Goal: Transaction & Acquisition: Purchase product/service

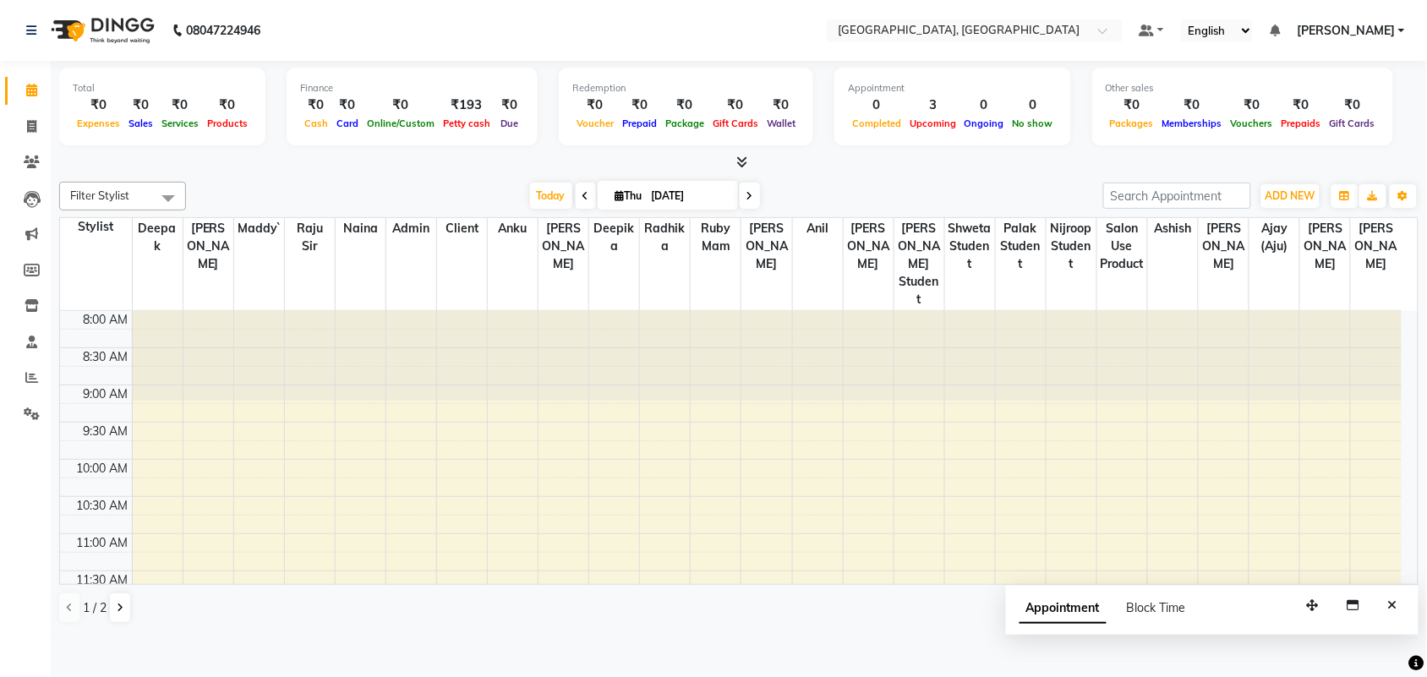
scroll to position [415, 0]
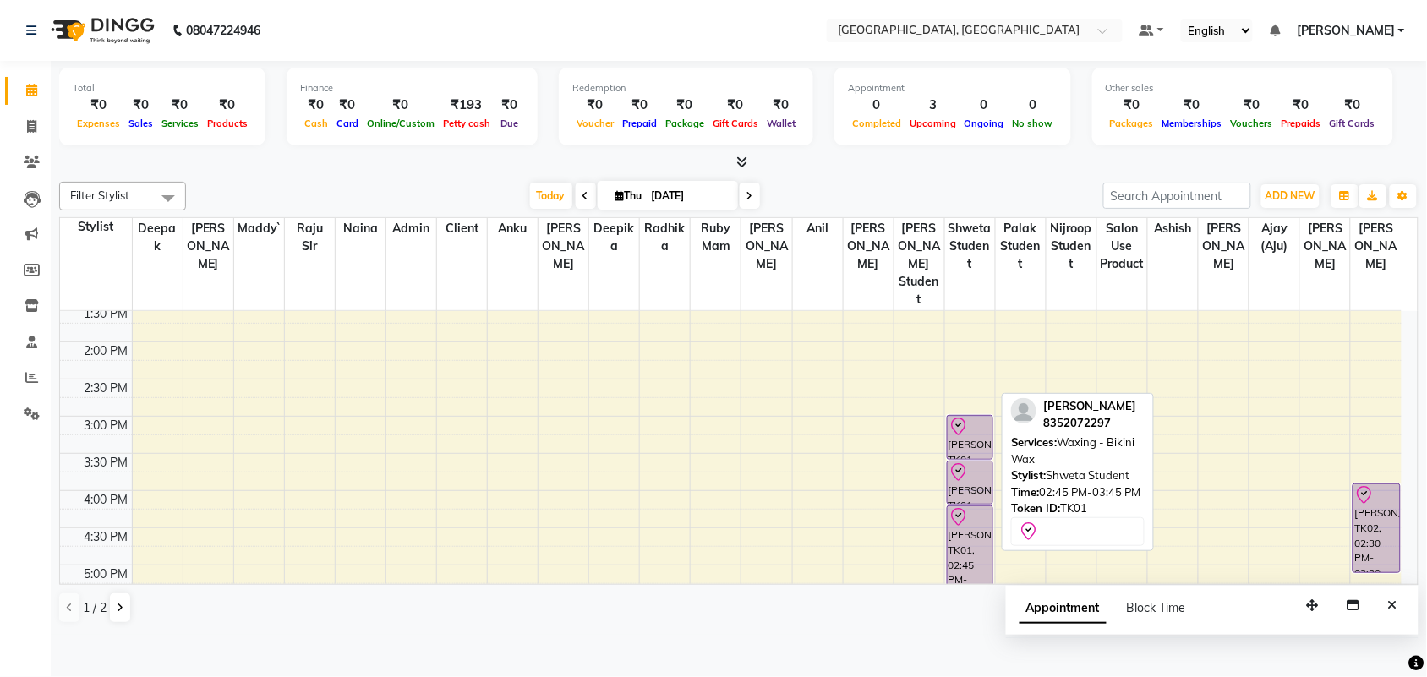
click at [958, 543] on link "[PERSON_NAME], TK01, 02:45 PM-03:45 PM, Waxing - Bikini Wax" at bounding box center [970, 551] width 47 height 90
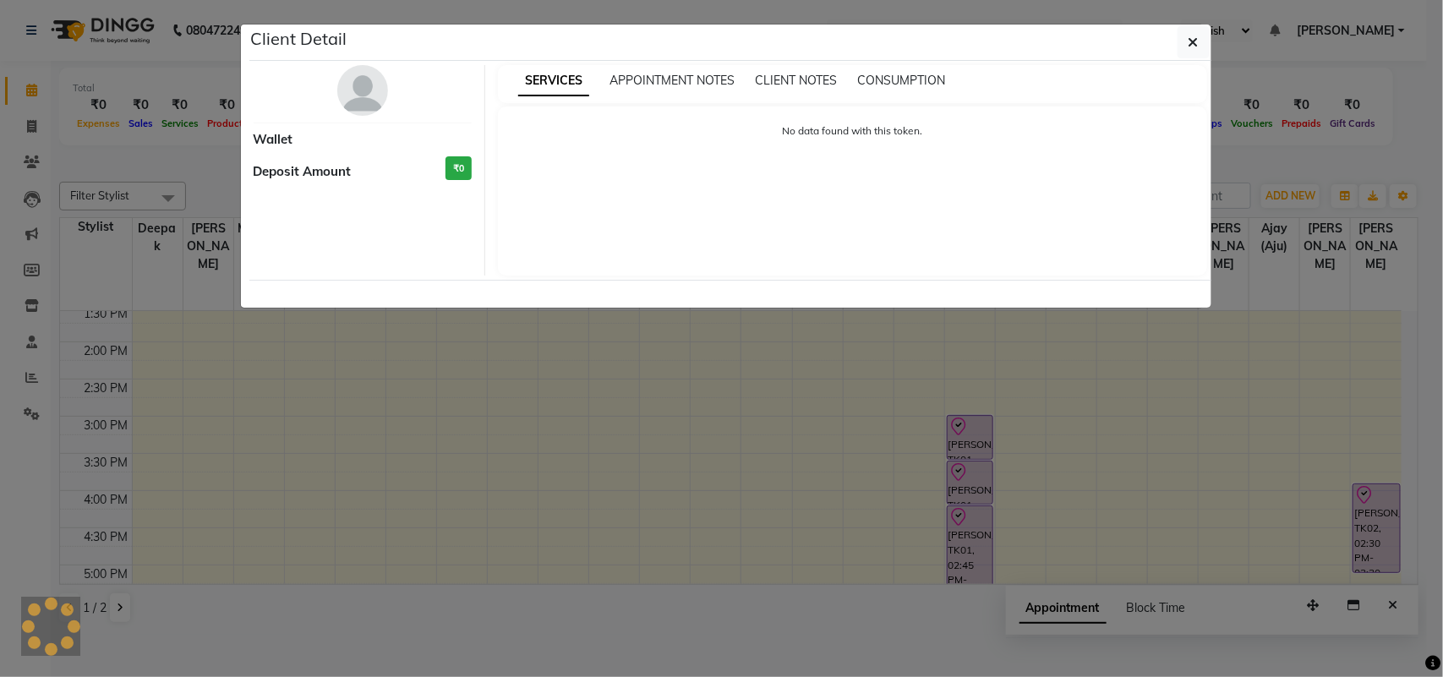
select select "8"
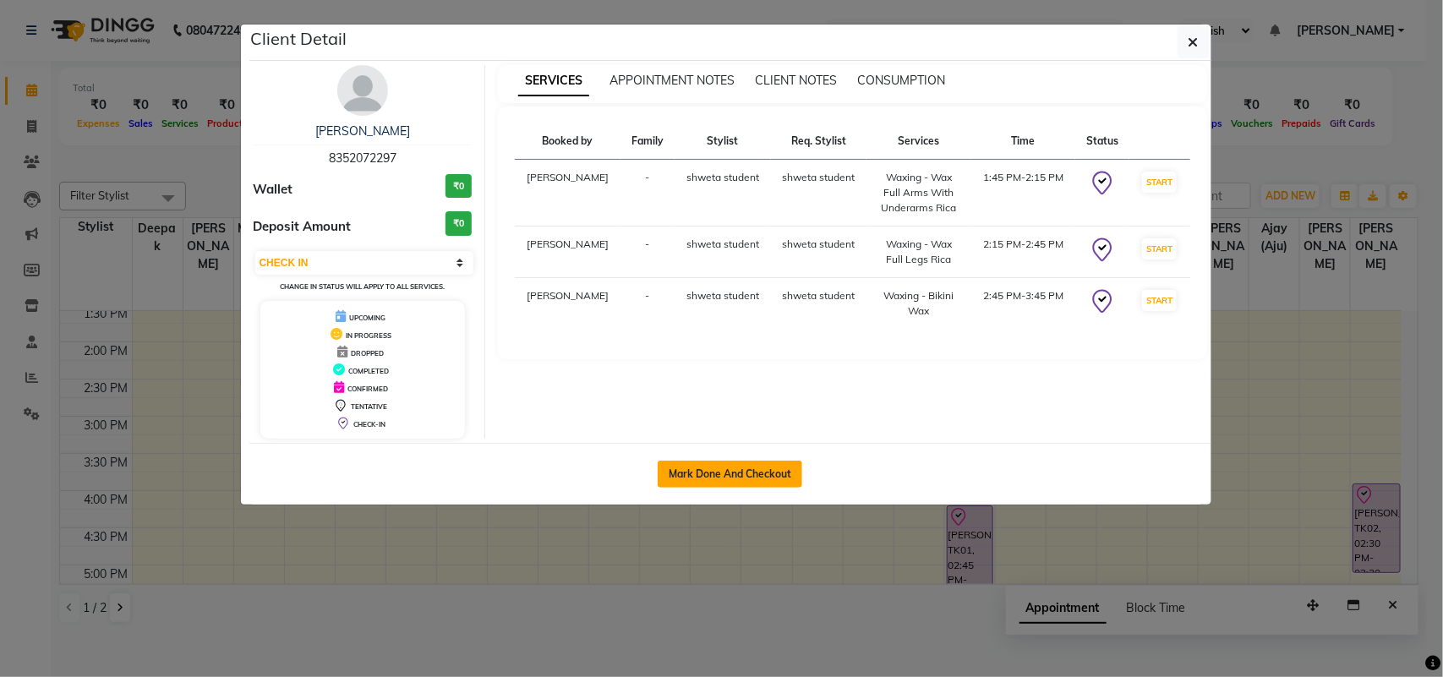
click at [775, 488] on button "Mark Done And Checkout" at bounding box center [730, 474] width 145 height 27
select select "service"
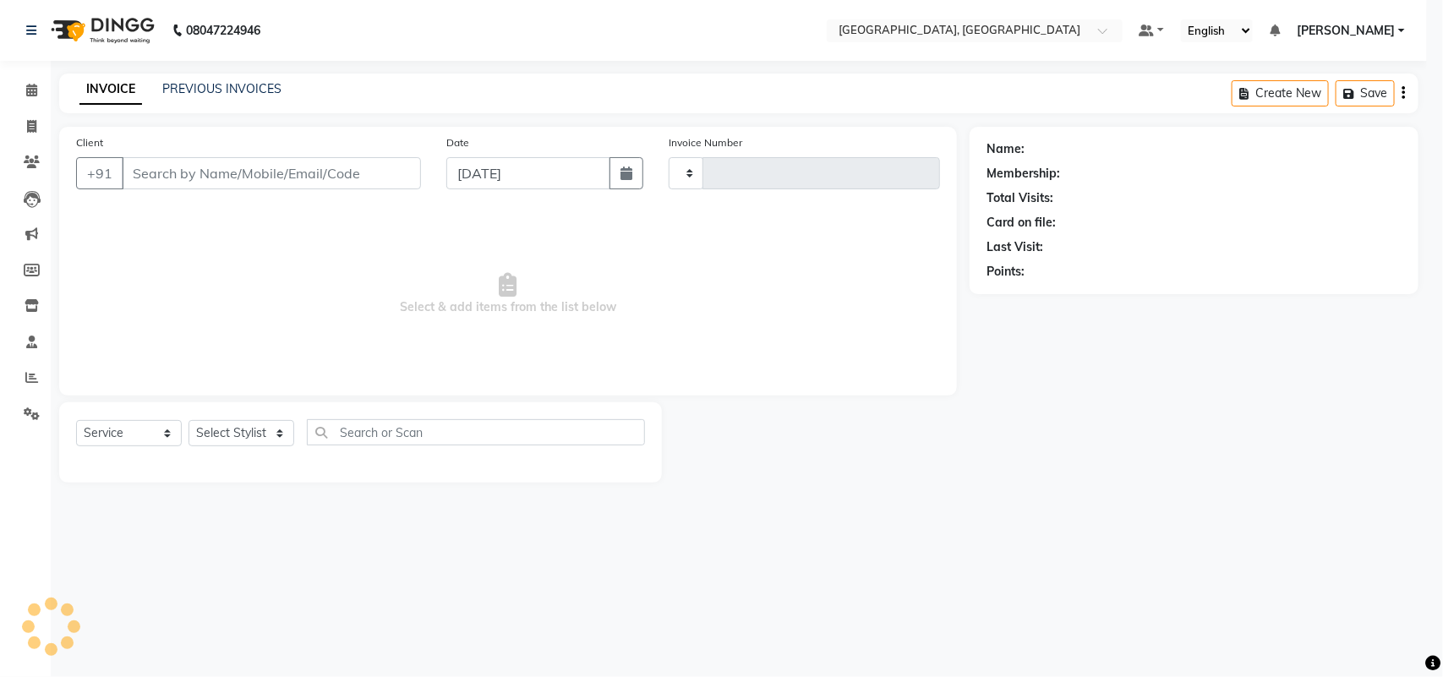
type input "3227"
select select "4462"
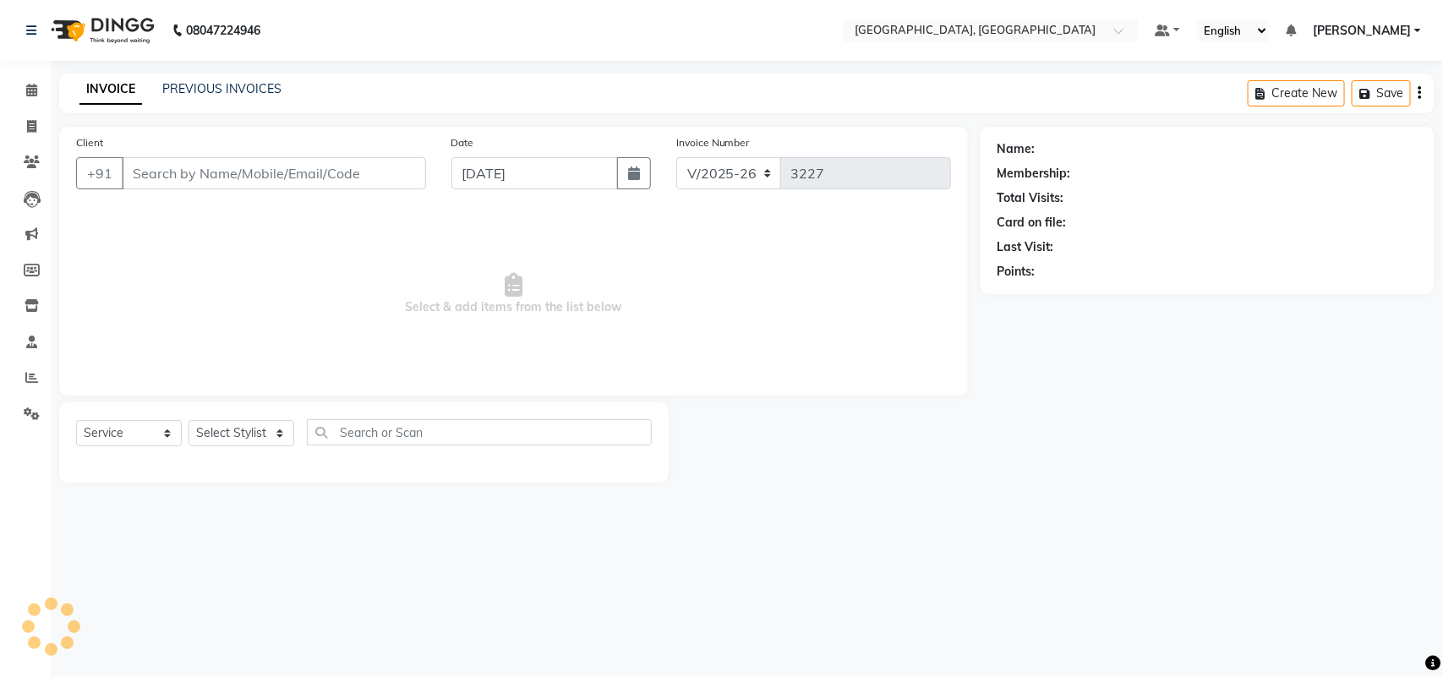
type input "8352072297"
select select "58224"
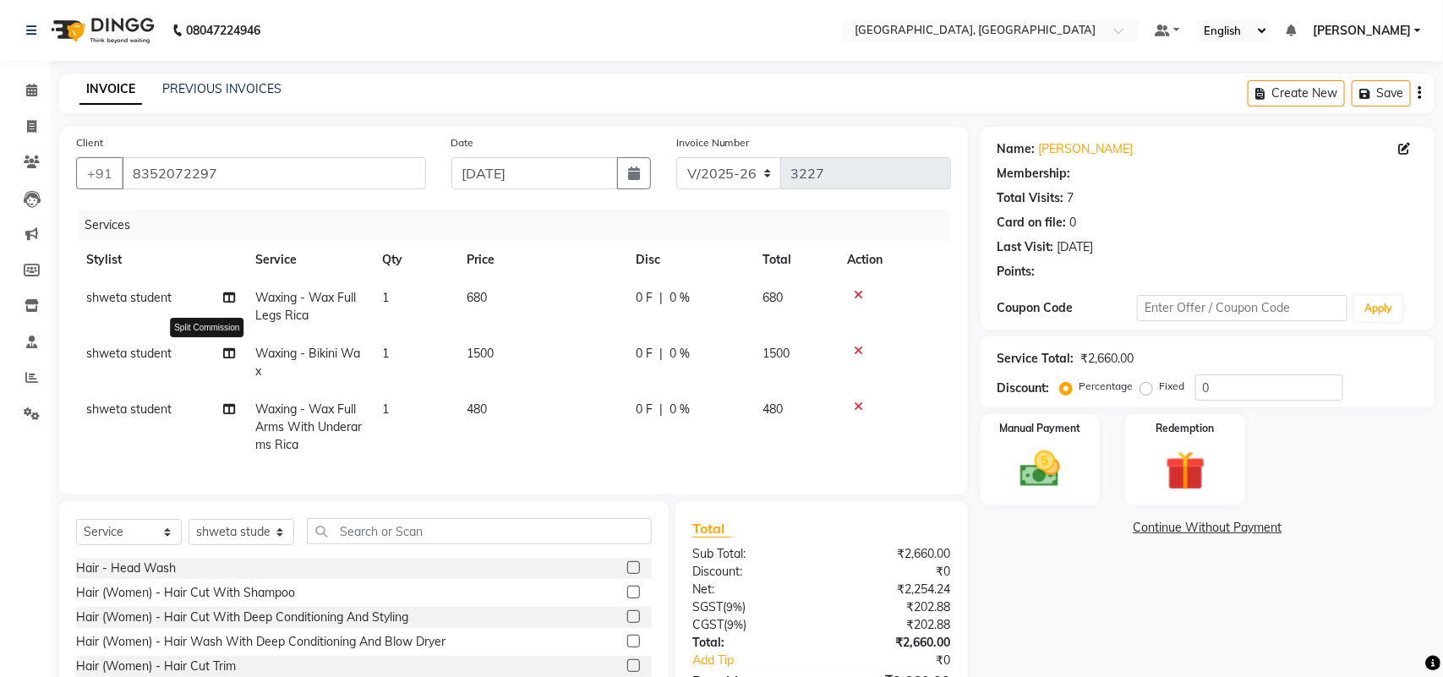
click at [225, 418] on span at bounding box center [229, 410] width 12 height 18
select select "58224"
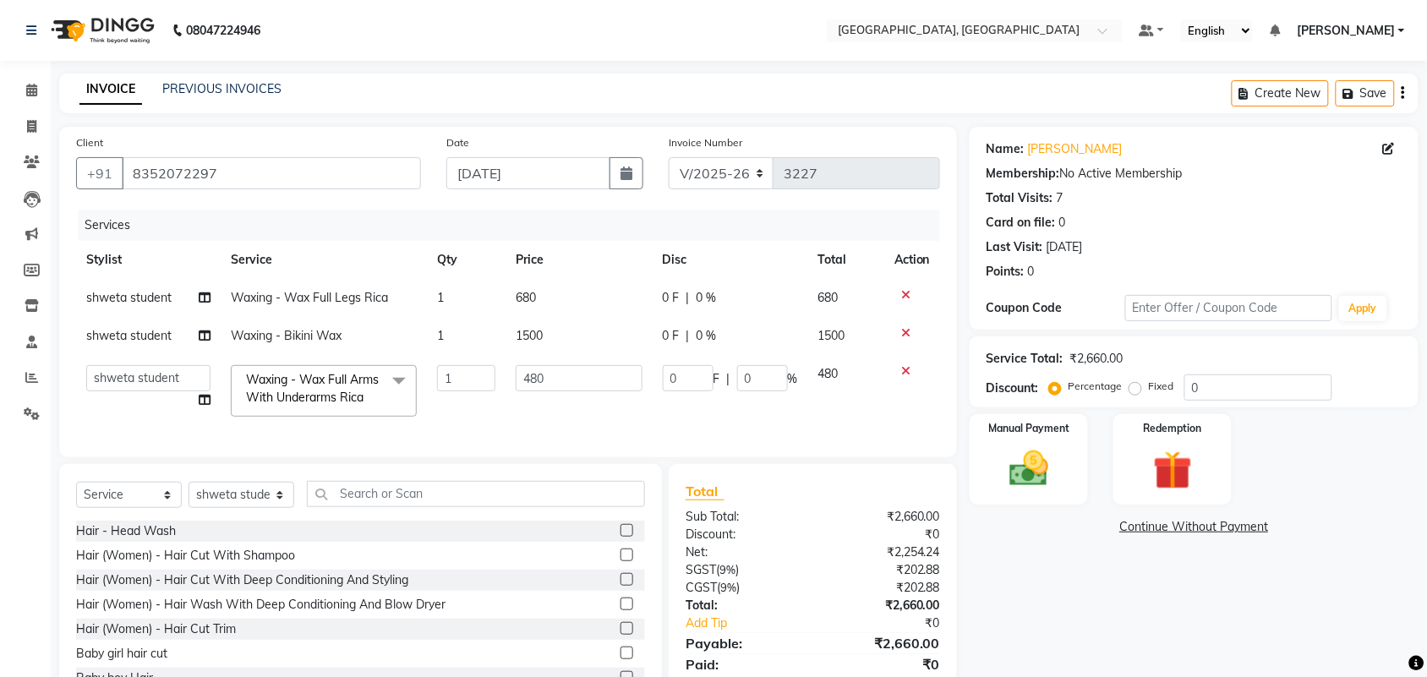
scroll to position [290, 0]
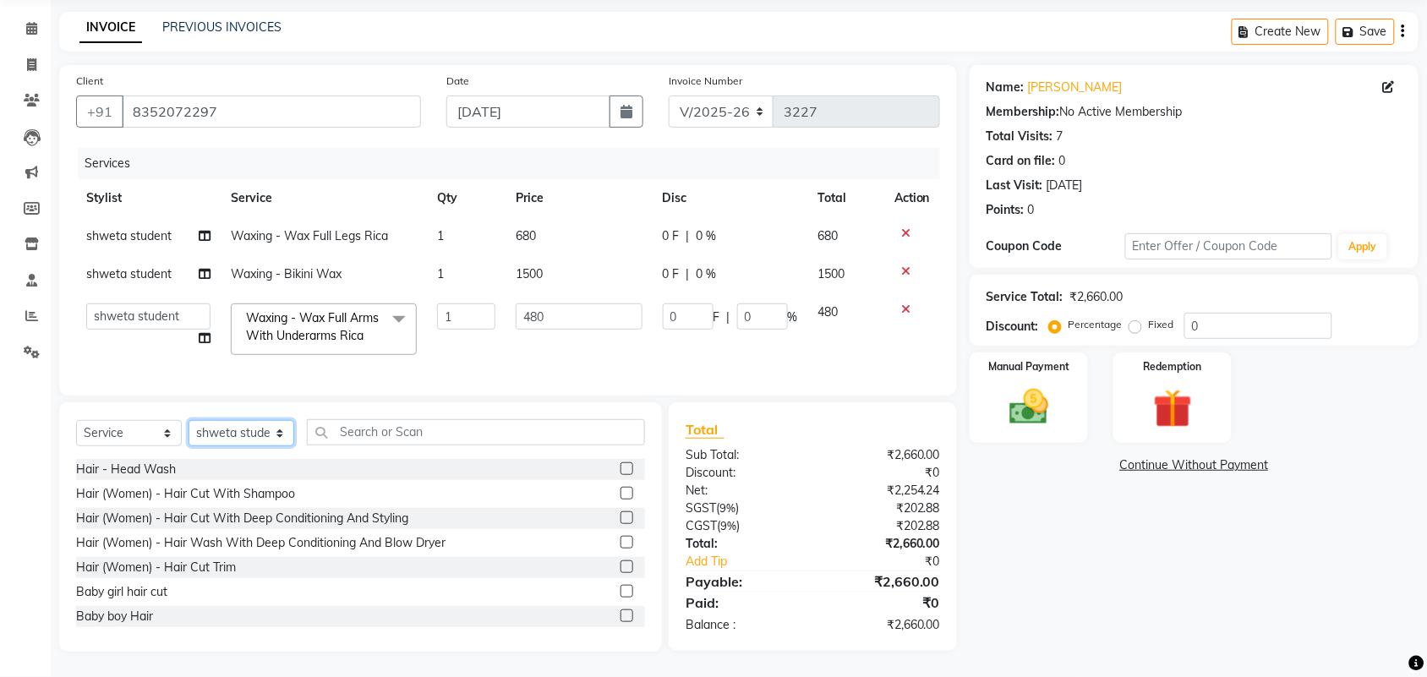
click at [260, 420] on select "Select Stylist admin Ajay (Aju) [PERSON_NAME] [PERSON_NAME] [PERSON_NAME] Clien…" at bounding box center [242, 433] width 106 height 26
select select "24996"
click at [194, 420] on select "Select Stylist admin Ajay (Aju) [PERSON_NAME] [PERSON_NAME] [PERSON_NAME] Clien…" at bounding box center [242, 433] width 106 height 26
click at [621, 487] on label at bounding box center [627, 493] width 13 height 13
click at [621, 489] on input "checkbox" at bounding box center [626, 494] width 11 height 11
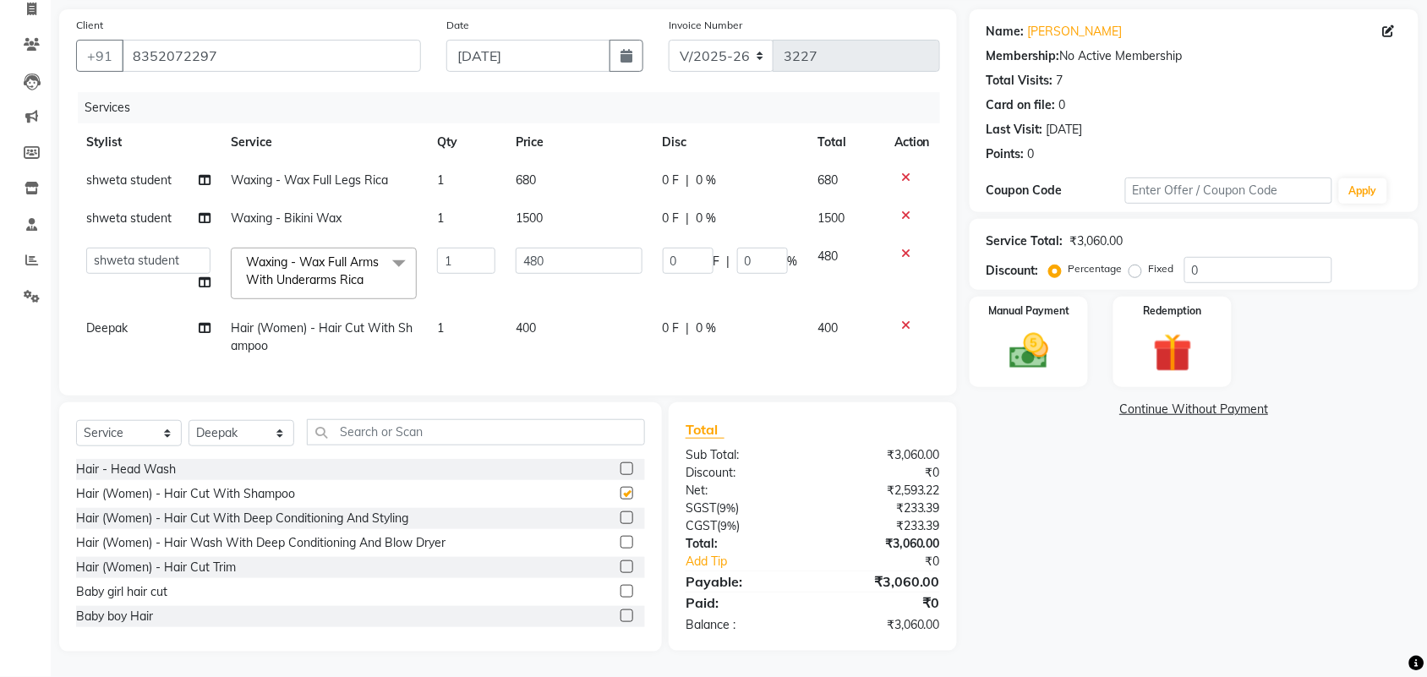
checkbox input "false"
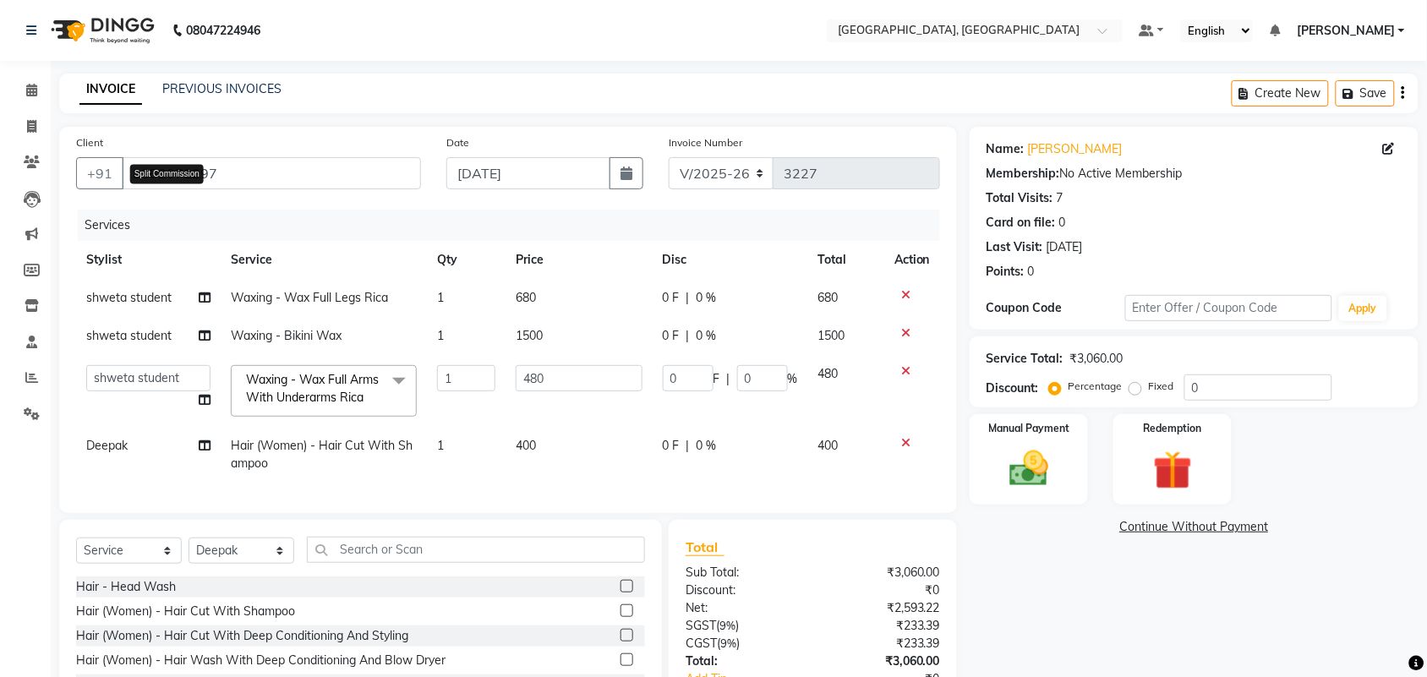
click at [199, 303] on icon at bounding box center [205, 298] width 12 height 12
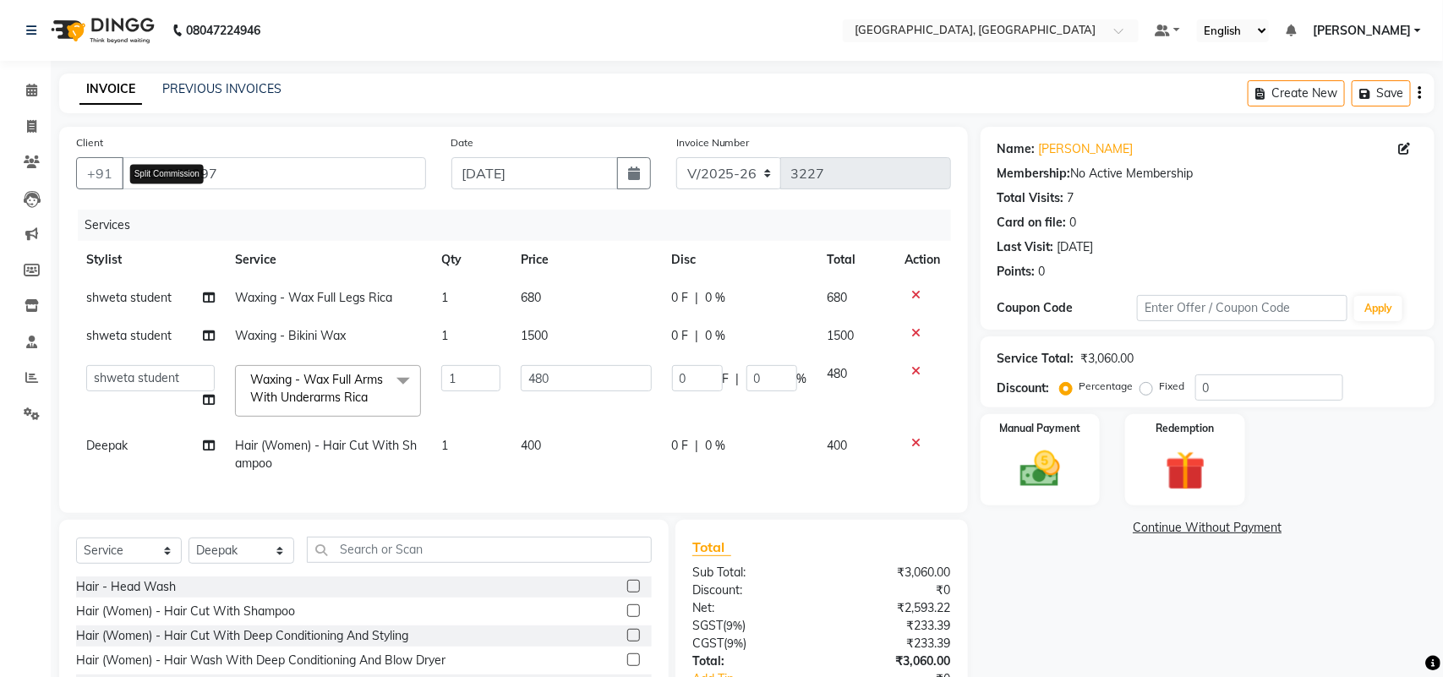
select select "58224"
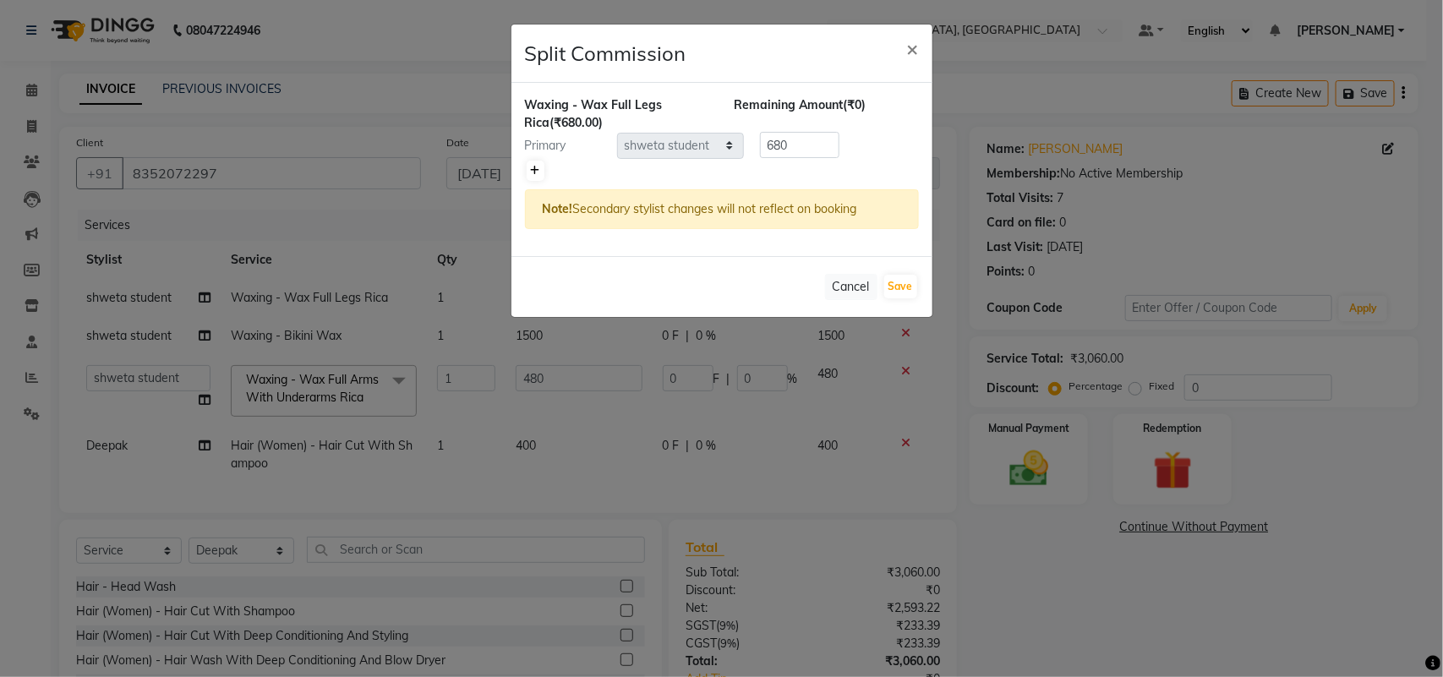
click at [538, 176] on icon at bounding box center [535, 171] width 9 height 10
type input "340"
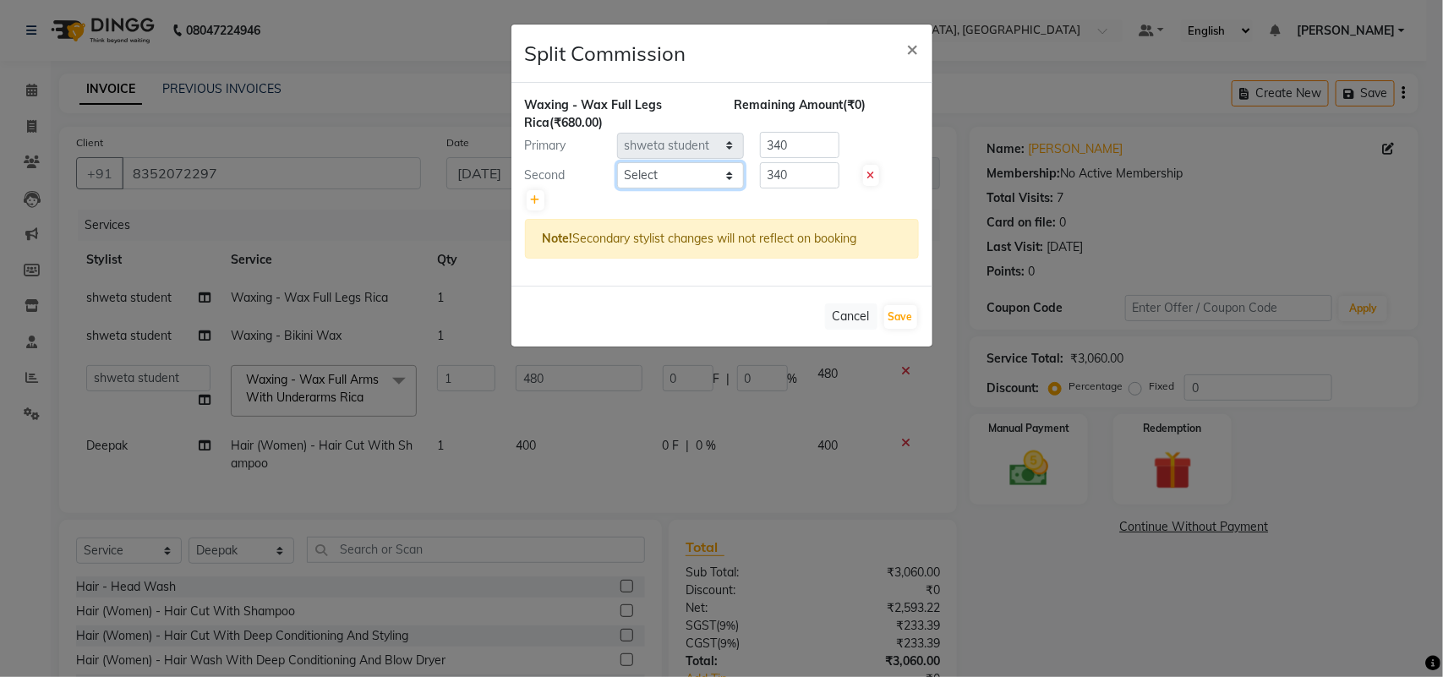
drag, startPoint x: 702, startPoint y: 218, endPoint x: 813, endPoint y: 288, distance: 131.8
click at [702, 189] on select "Select admin Ajay (Aju) [PERSON_NAME] [PERSON_NAME] [PERSON_NAME] Client [PERSO…" at bounding box center [680, 175] width 127 height 26
select select "24999"
click at [618, 189] on select "Select admin Ajay (Aju) [PERSON_NAME] [PERSON_NAME] [PERSON_NAME] Client [PERSO…" at bounding box center [680, 175] width 127 height 26
click at [897, 329] on button "Save" at bounding box center [900, 317] width 33 height 24
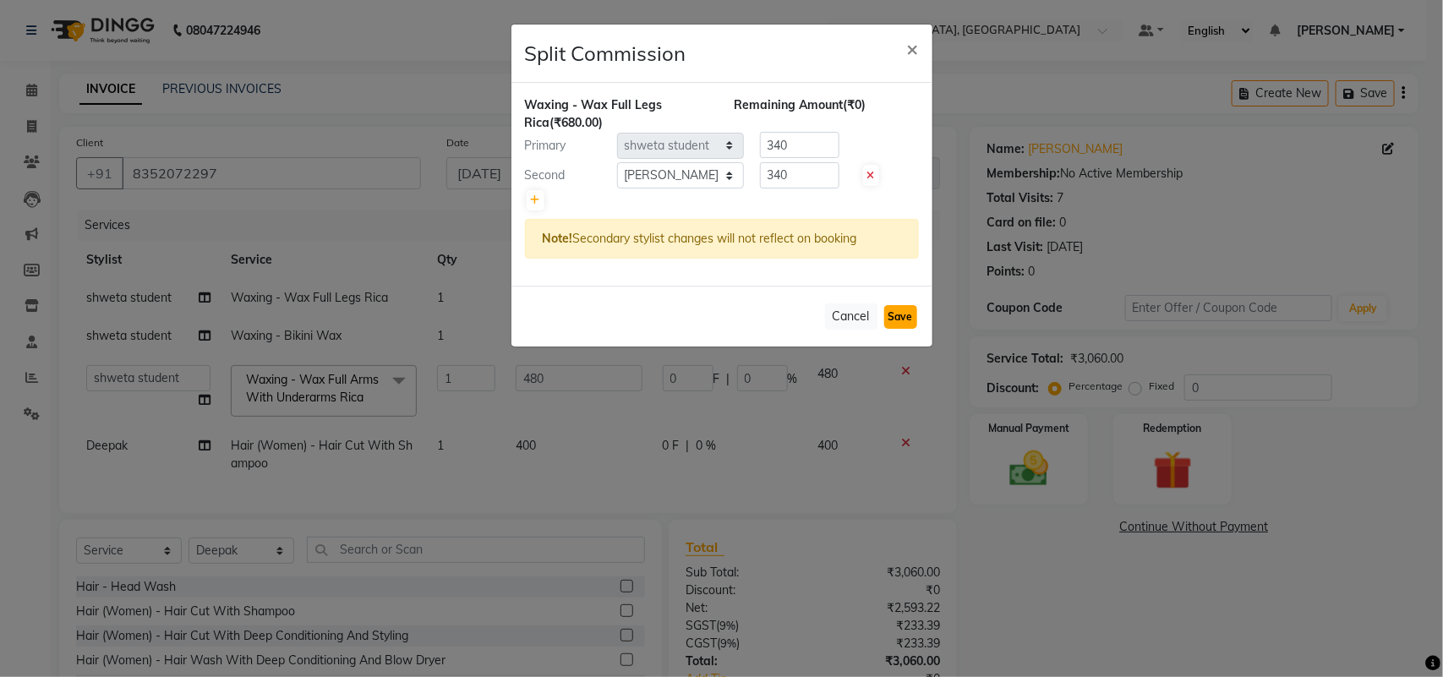
select select "Select"
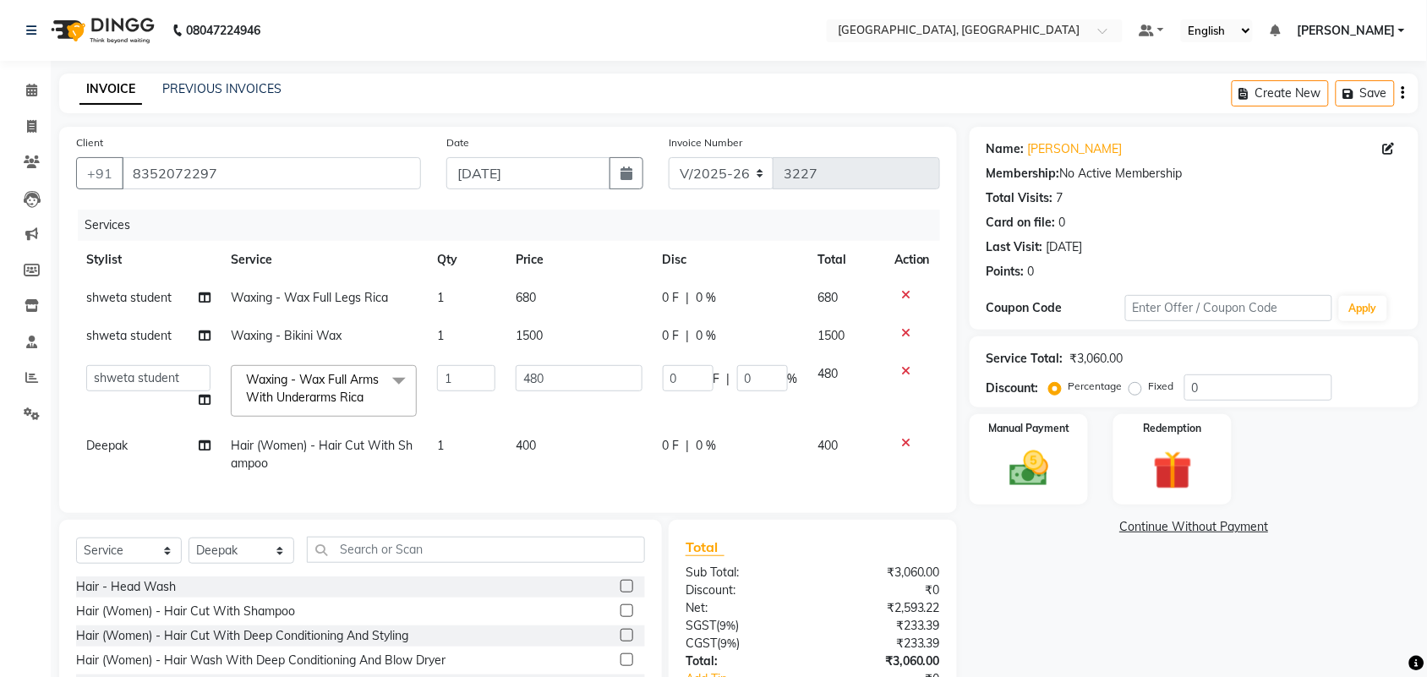
click at [199, 406] on icon at bounding box center [205, 400] width 12 height 12
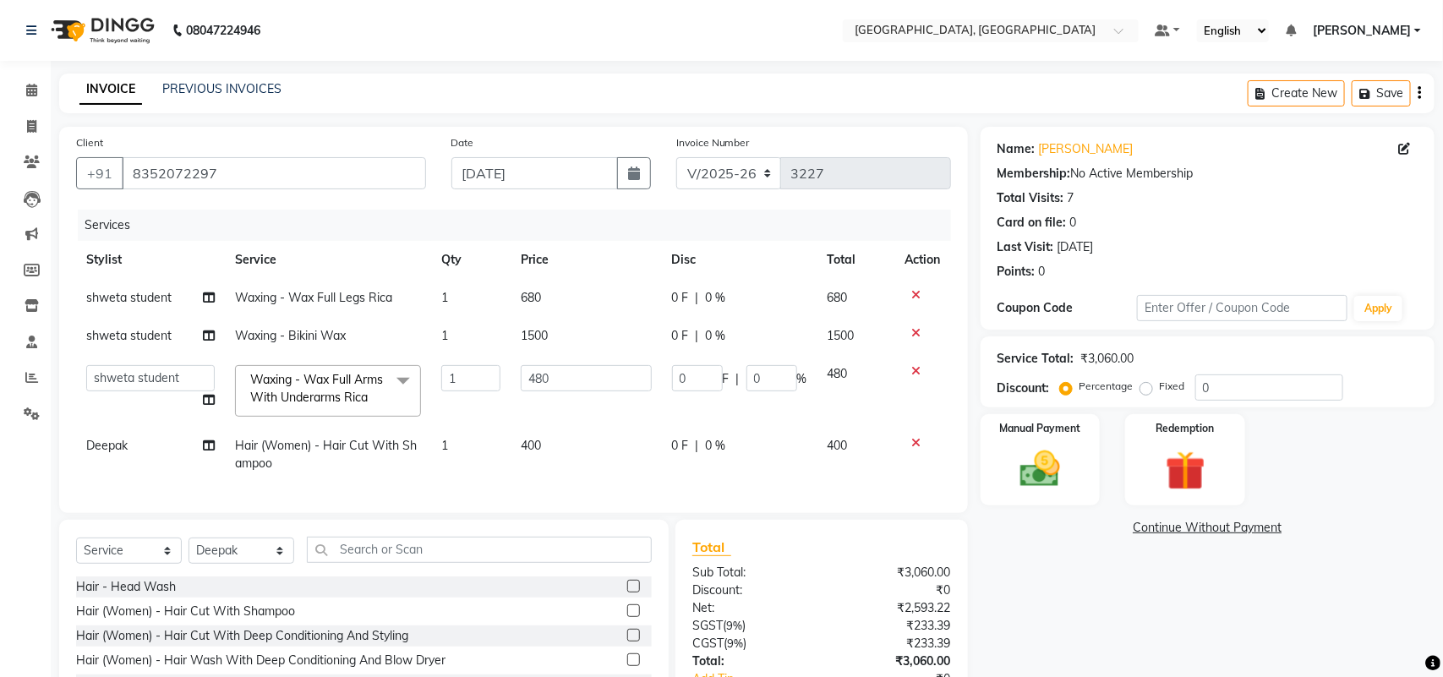
select select "58224"
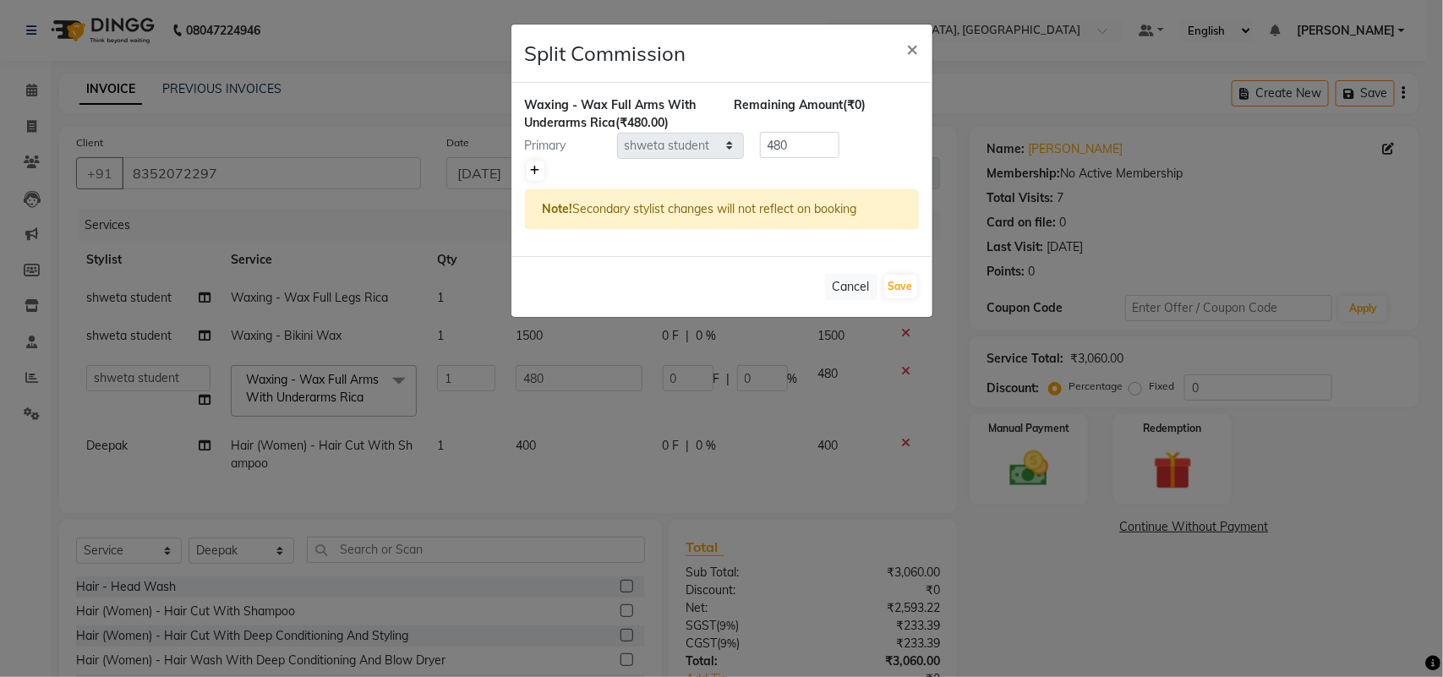
click at [540, 176] on icon at bounding box center [535, 171] width 9 height 10
type input "240"
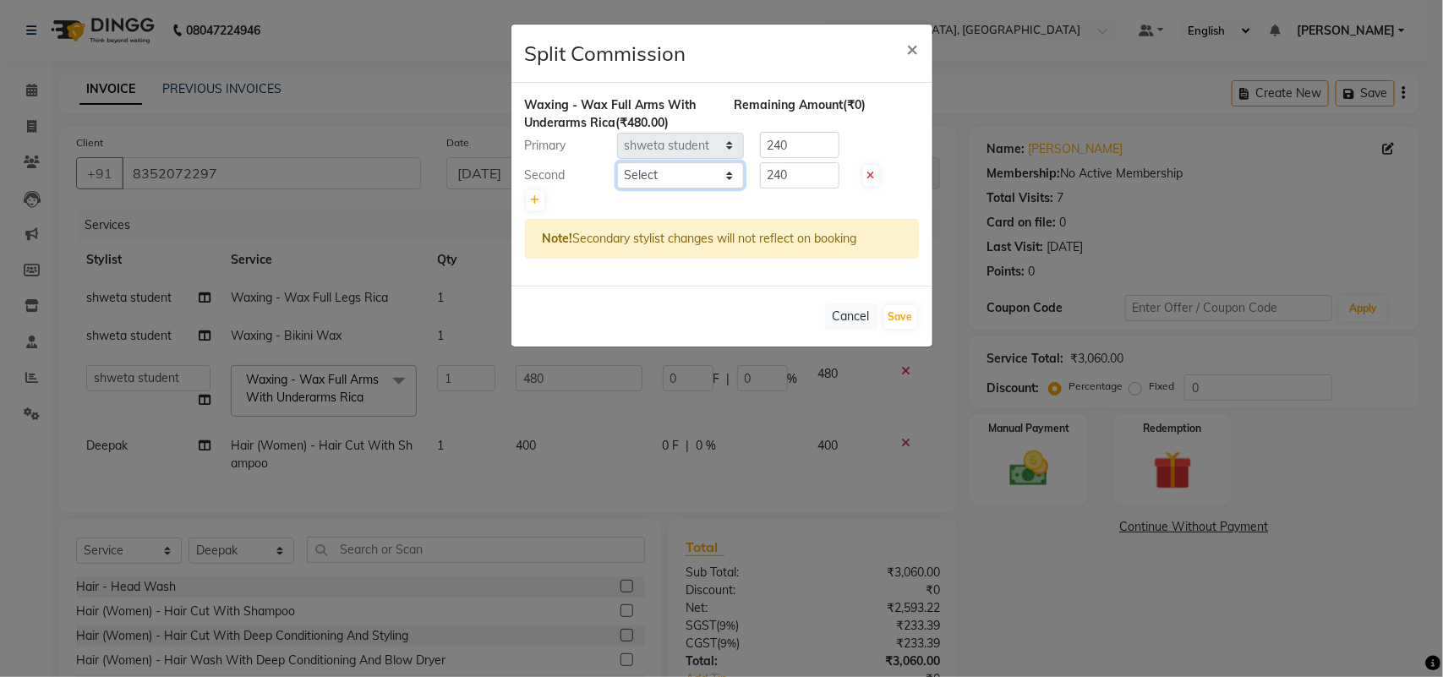
drag, startPoint x: 544, startPoint y: 231, endPoint x: 703, endPoint y: 250, distance: 161.0
click at [656, 189] on select "Select admin Ajay (Aju) [PERSON_NAME] [PERSON_NAME] [PERSON_NAME] Client [PERSO…" at bounding box center [680, 175] width 127 height 26
select select "24999"
click at [618, 189] on select "Select admin Ajay (Aju) [PERSON_NAME] [PERSON_NAME] [PERSON_NAME] Client [PERSO…" at bounding box center [680, 175] width 127 height 26
click at [884, 329] on button "Save" at bounding box center [900, 317] width 33 height 24
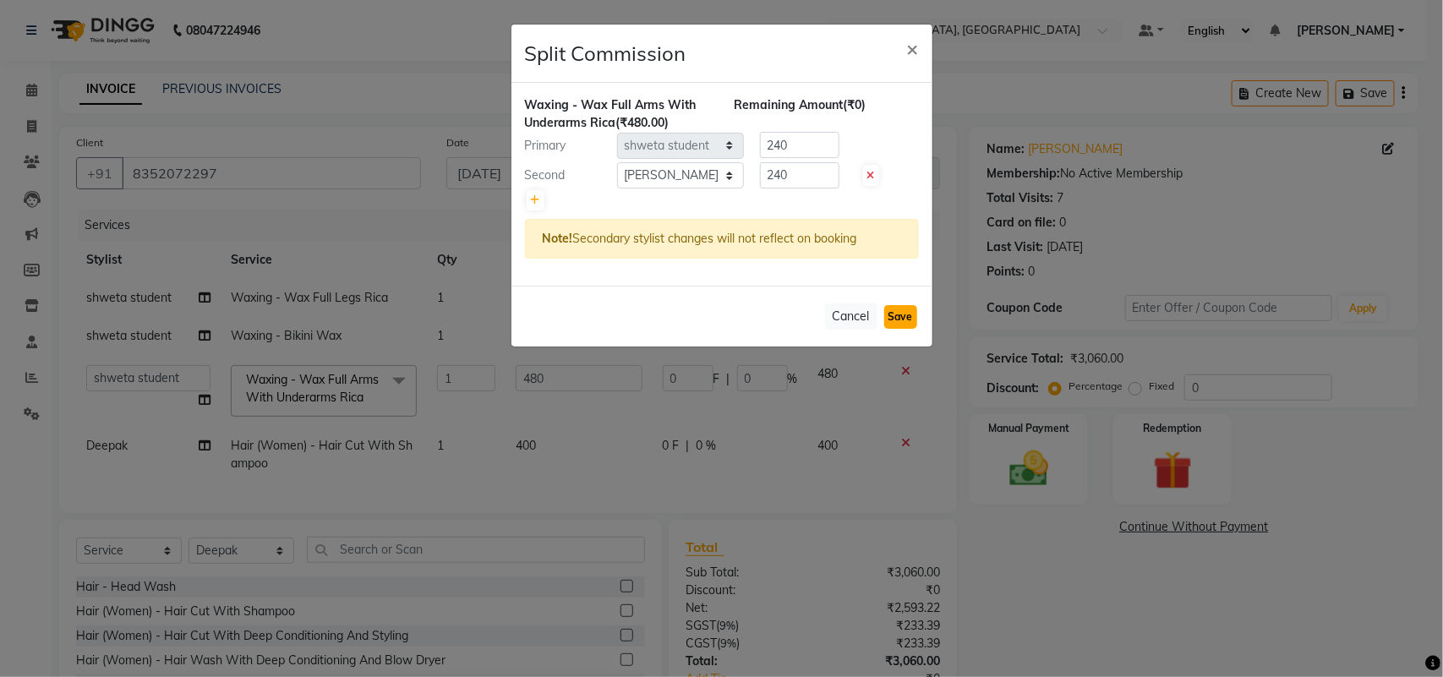
select select "Select"
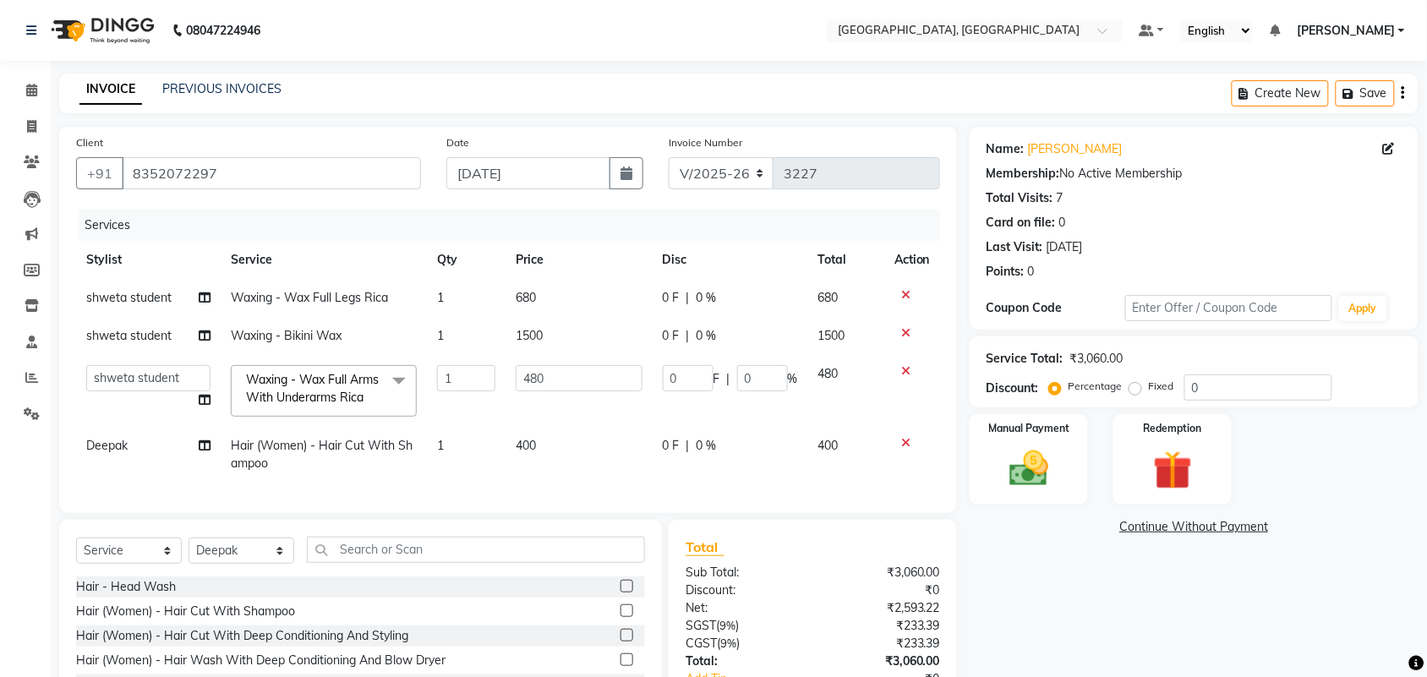
scroll to position [351, 0]
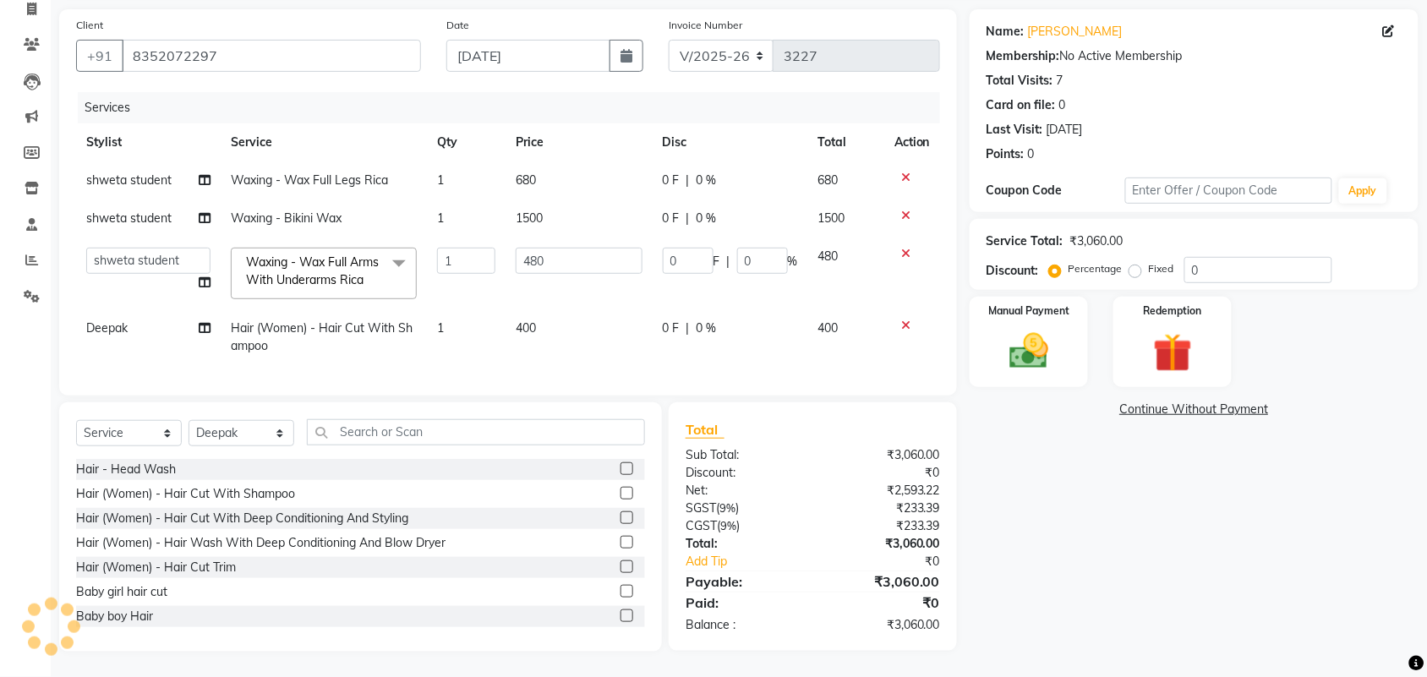
click at [191, 309] on td "Deepak" at bounding box center [148, 337] width 145 height 56
select select "24996"
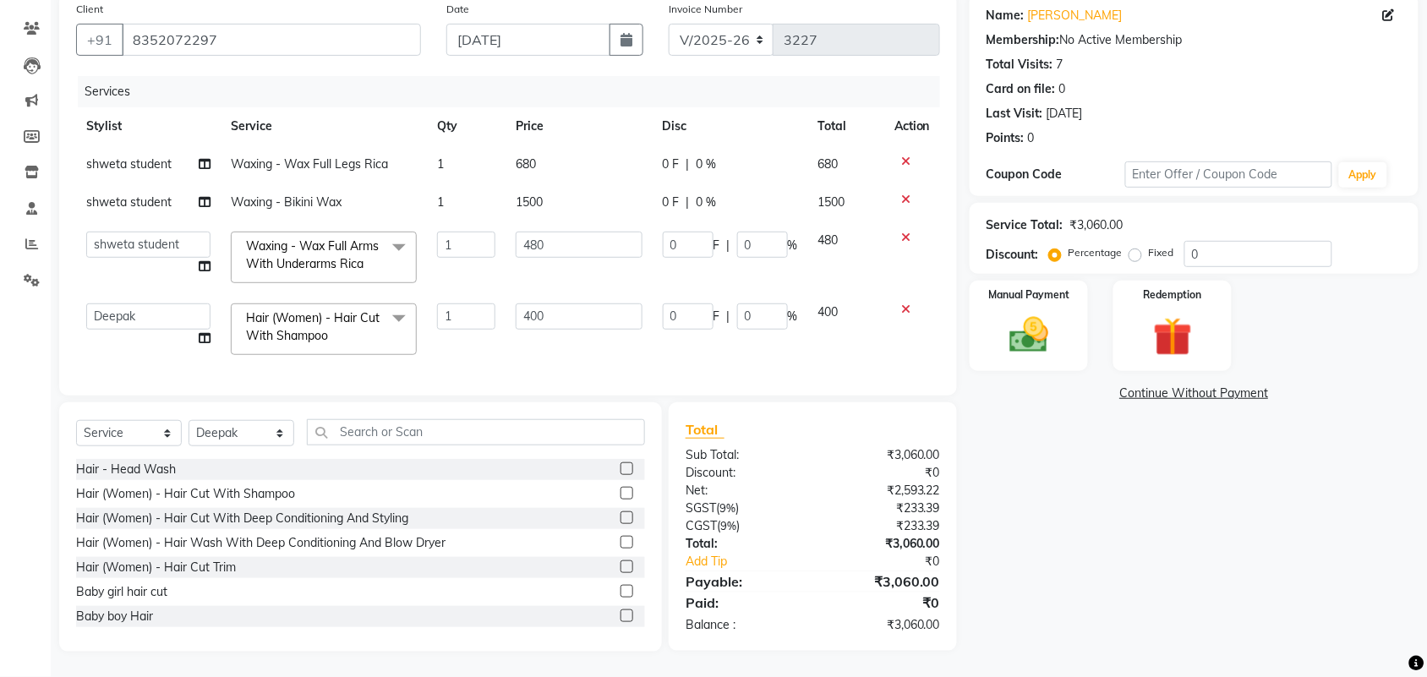
click at [901, 194] on icon at bounding box center [905, 200] width 9 height 12
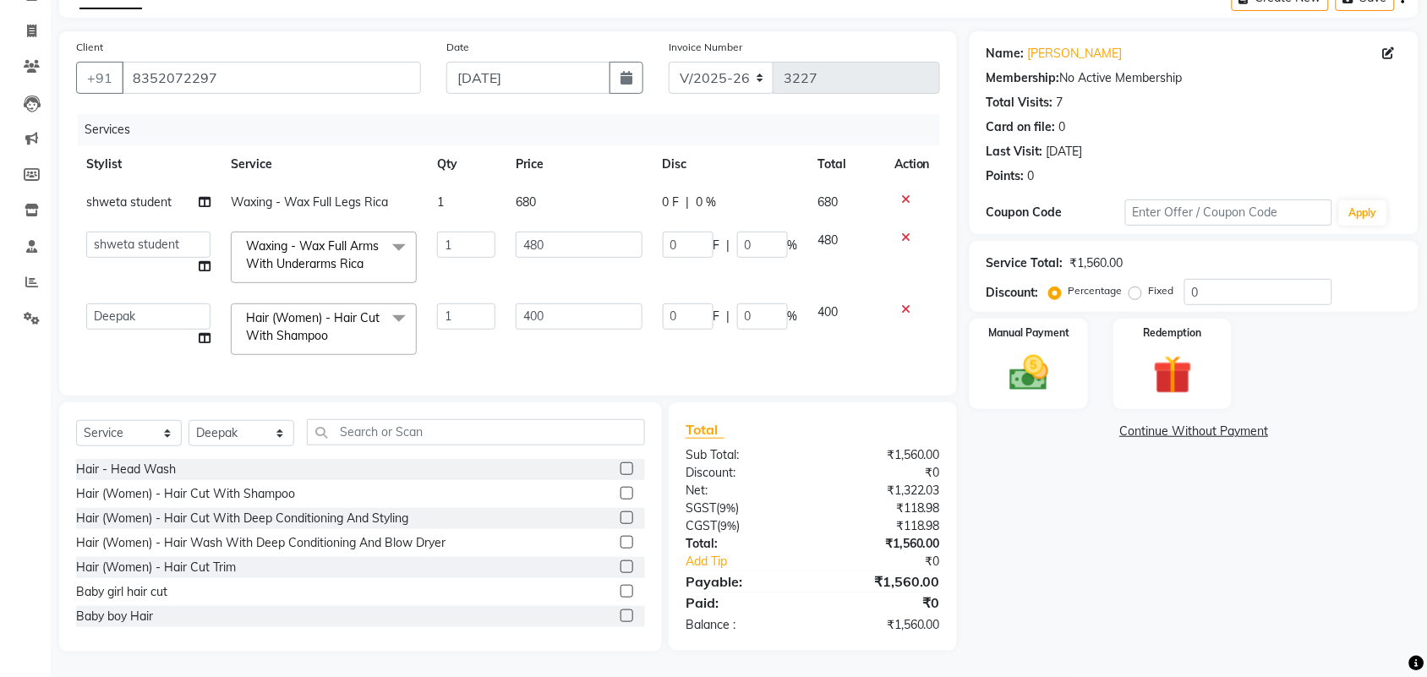
scroll to position [290, 0]
click at [188, 293] on td "admin Ajay (Aju) [PERSON_NAME] [PERSON_NAME] [PERSON_NAME] Client [PERSON_NAME]…" at bounding box center [148, 329] width 145 height 72
click at [199, 332] on icon at bounding box center [205, 338] width 12 height 12
select select "24996"
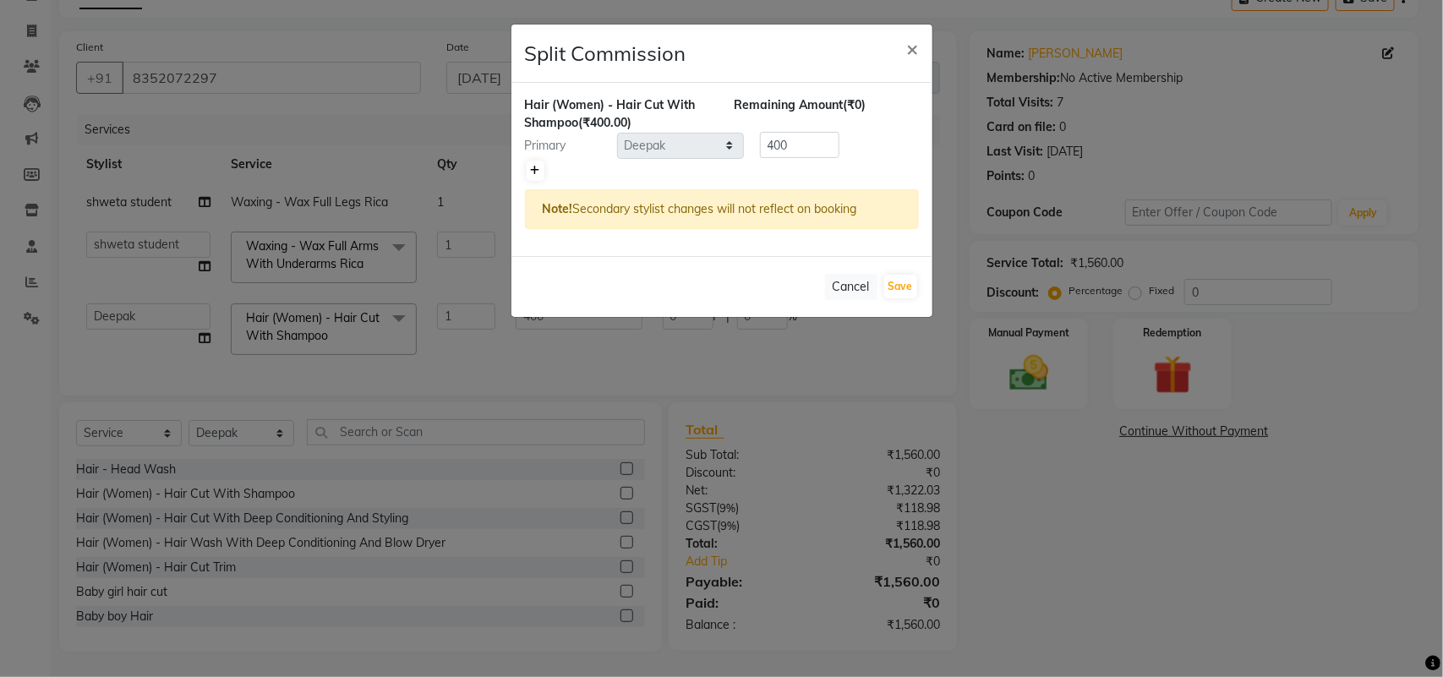
click at [540, 176] on icon at bounding box center [535, 171] width 9 height 10
type input "200"
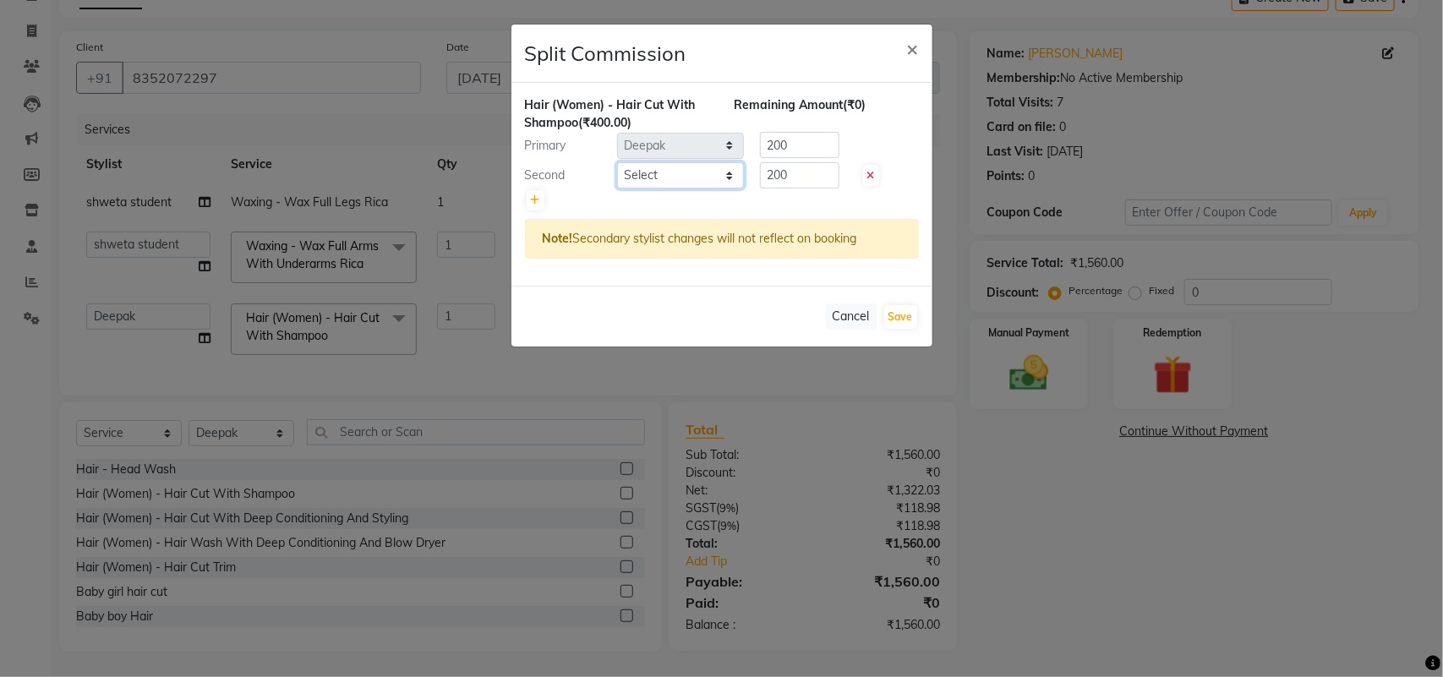
click at [664, 189] on select "Select admin Ajay (Aju) [PERSON_NAME] [PERSON_NAME] [PERSON_NAME] Client [PERSO…" at bounding box center [680, 175] width 127 height 26
click at [618, 189] on select "Select admin Ajay (Aju) [PERSON_NAME] [PERSON_NAME] [PERSON_NAME] Client [PERSO…" at bounding box center [680, 175] width 127 height 26
click at [672, 189] on select "Select admin Ajay (Aju) [PERSON_NAME] [PERSON_NAME] [PERSON_NAME] Client [PERSO…" at bounding box center [680, 175] width 127 height 26
select select "58231"
click at [618, 189] on select "Select admin Ajay (Aju) [PERSON_NAME] [PERSON_NAME] [PERSON_NAME] Client [PERSO…" at bounding box center [680, 175] width 127 height 26
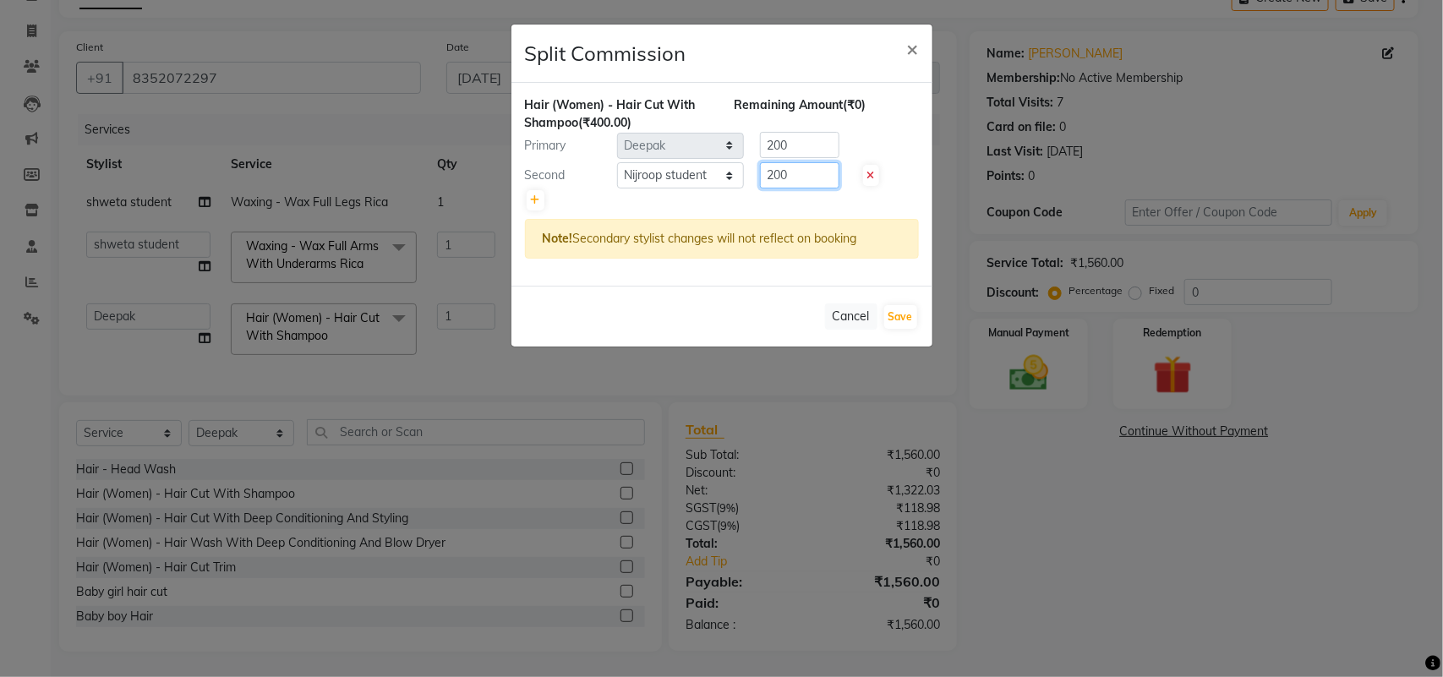
click at [810, 189] on input "200" at bounding box center [799, 175] width 79 height 26
type input "2"
type input "50"
click at [801, 158] on input "200" at bounding box center [799, 145] width 79 height 26
type input "2"
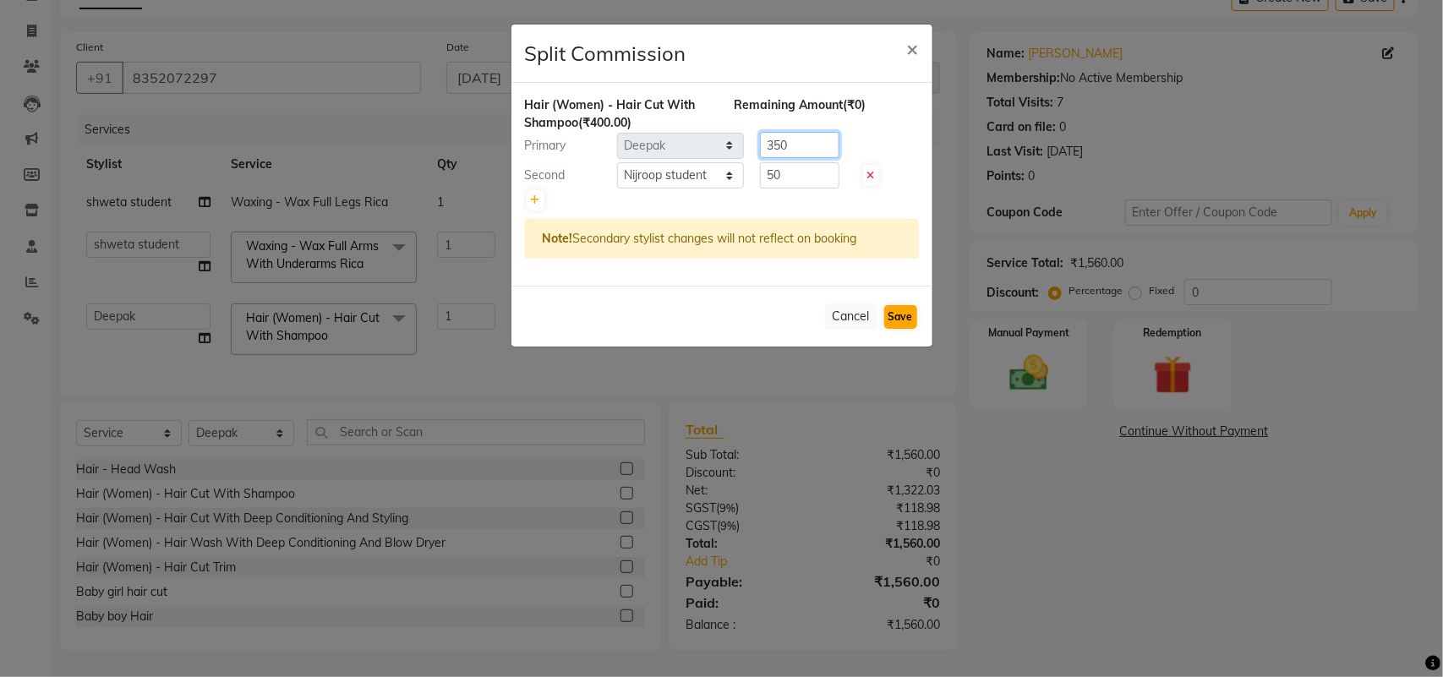
type input "350"
click at [898, 329] on button "Save" at bounding box center [900, 317] width 33 height 24
select select "Select"
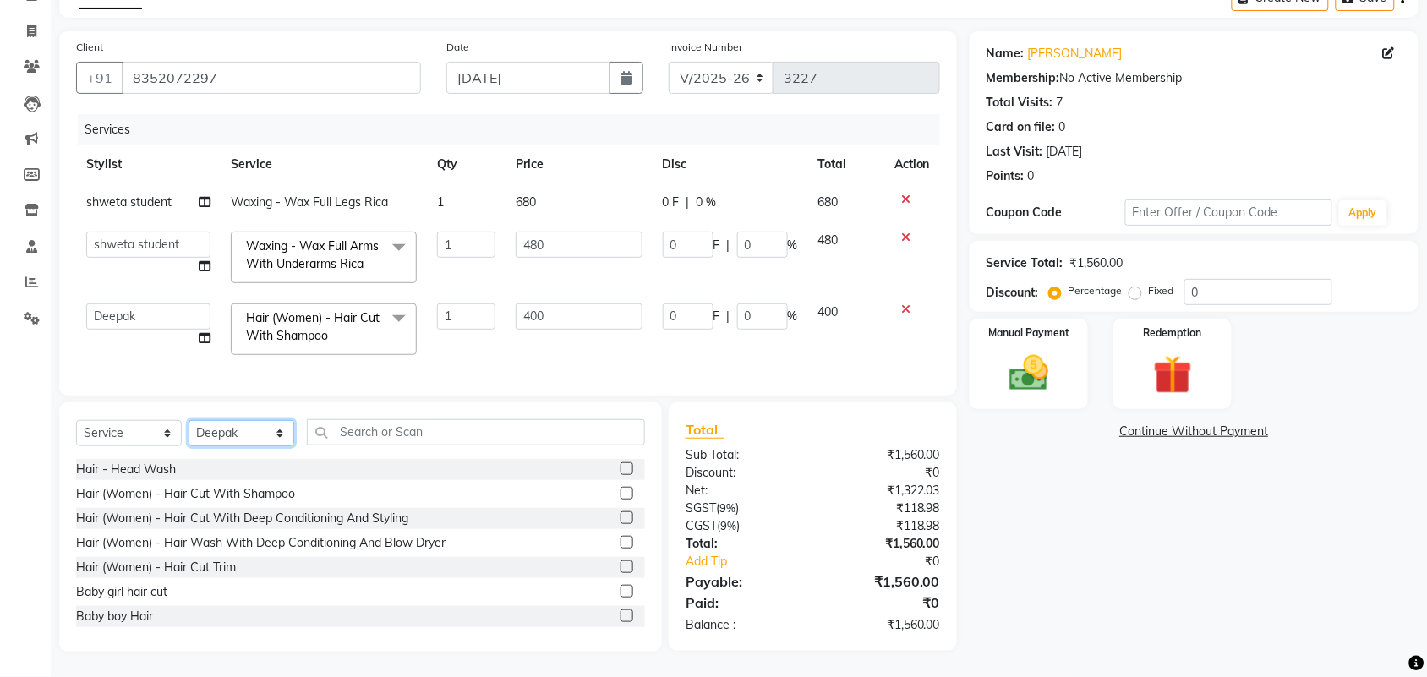
click at [248, 420] on select "Select Stylist admin Ajay (Aju) [PERSON_NAME] [PERSON_NAME] [PERSON_NAME] Clien…" at bounding box center [242, 433] width 106 height 26
select select "24999"
click at [194, 420] on select "Select Stylist admin Ajay (Aju) [PERSON_NAME] [PERSON_NAME] [PERSON_NAME] Clien…" at bounding box center [242, 433] width 106 height 26
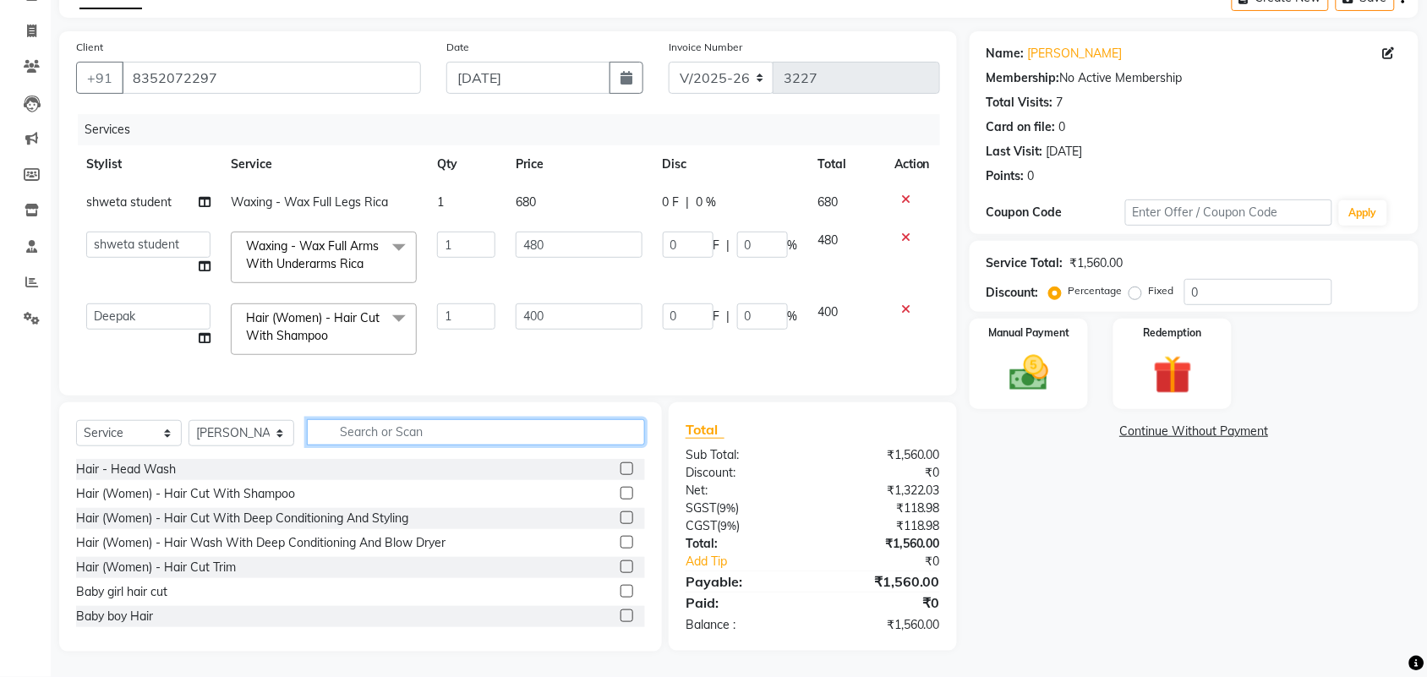
click at [518, 419] on input "text" at bounding box center [476, 432] width 338 height 26
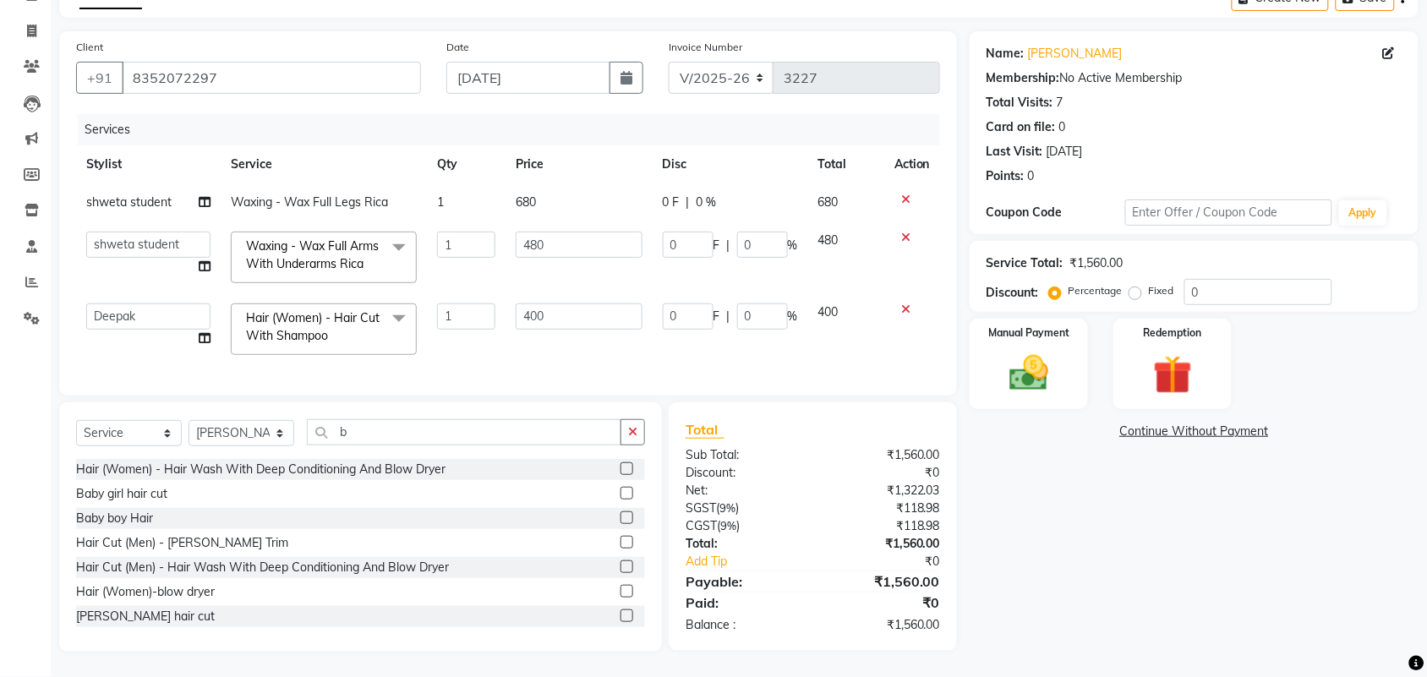
click at [416, 419] on div "Select Service Product Membership Package Voucher Prepaid Gift Card Select Styl…" at bounding box center [360, 439] width 569 height 40
click at [413, 419] on input "b" at bounding box center [464, 432] width 314 height 26
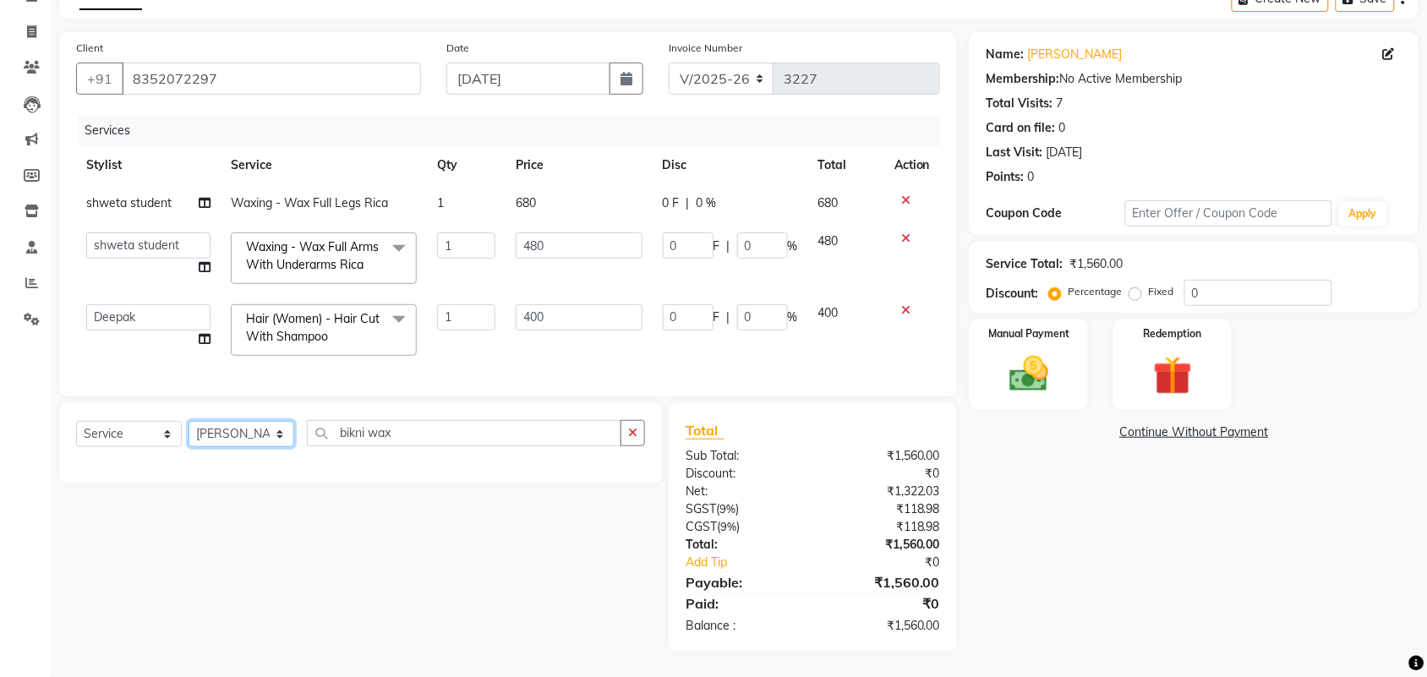
click at [210, 421] on select "Select Stylist admin Ajay (Aju) [PERSON_NAME] [PERSON_NAME] [PERSON_NAME] Clien…" at bounding box center [242, 434] width 106 height 26
click at [446, 420] on div "Select Service Product Membership Package Voucher Prepaid Gift Card Select Styl…" at bounding box center [360, 440] width 569 height 40
click at [449, 420] on input "bikni wax" at bounding box center [464, 433] width 314 height 26
click at [521, 420] on input "bikni wax" at bounding box center [464, 433] width 314 height 26
click at [237, 421] on select "Select Stylist admin Ajay (Aju) [PERSON_NAME] [PERSON_NAME] [PERSON_NAME] Clien…" at bounding box center [242, 434] width 106 height 26
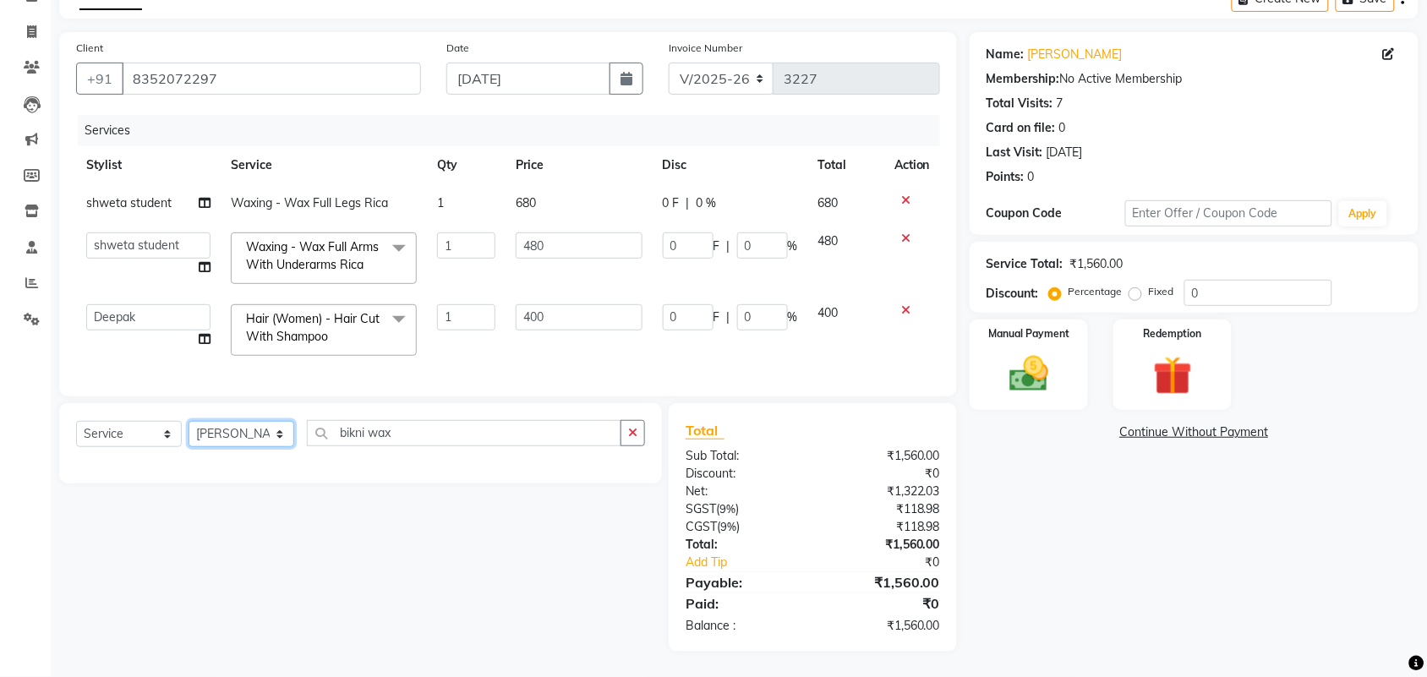
click at [194, 421] on select "Select Stylist admin Ajay (Aju) [PERSON_NAME] [PERSON_NAME] [PERSON_NAME] Clien…" at bounding box center [242, 434] width 106 height 26
click at [469, 420] on input "bikni wax" at bounding box center [464, 433] width 314 height 26
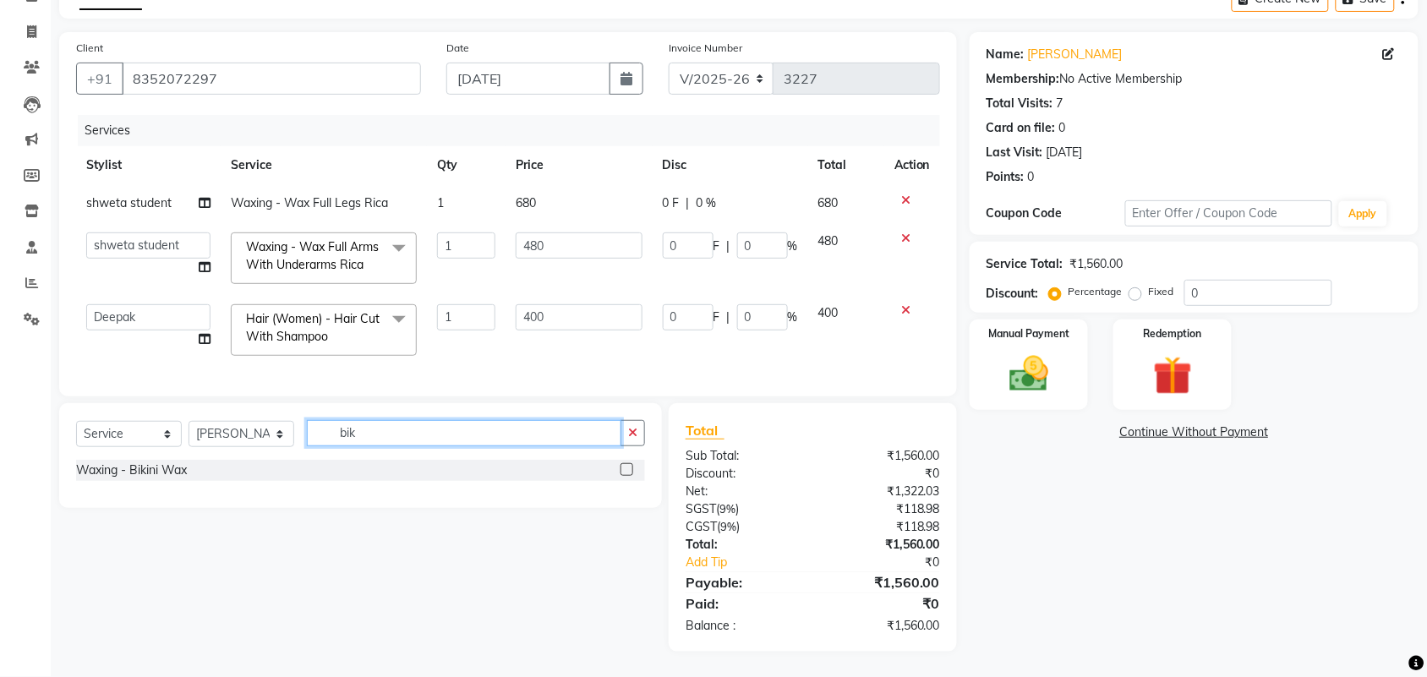
type input "bik"
click at [621, 463] on label at bounding box center [627, 469] width 13 height 13
click at [621, 465] on input "checkbox" at bounding box center [626, 470] width 11 height 11
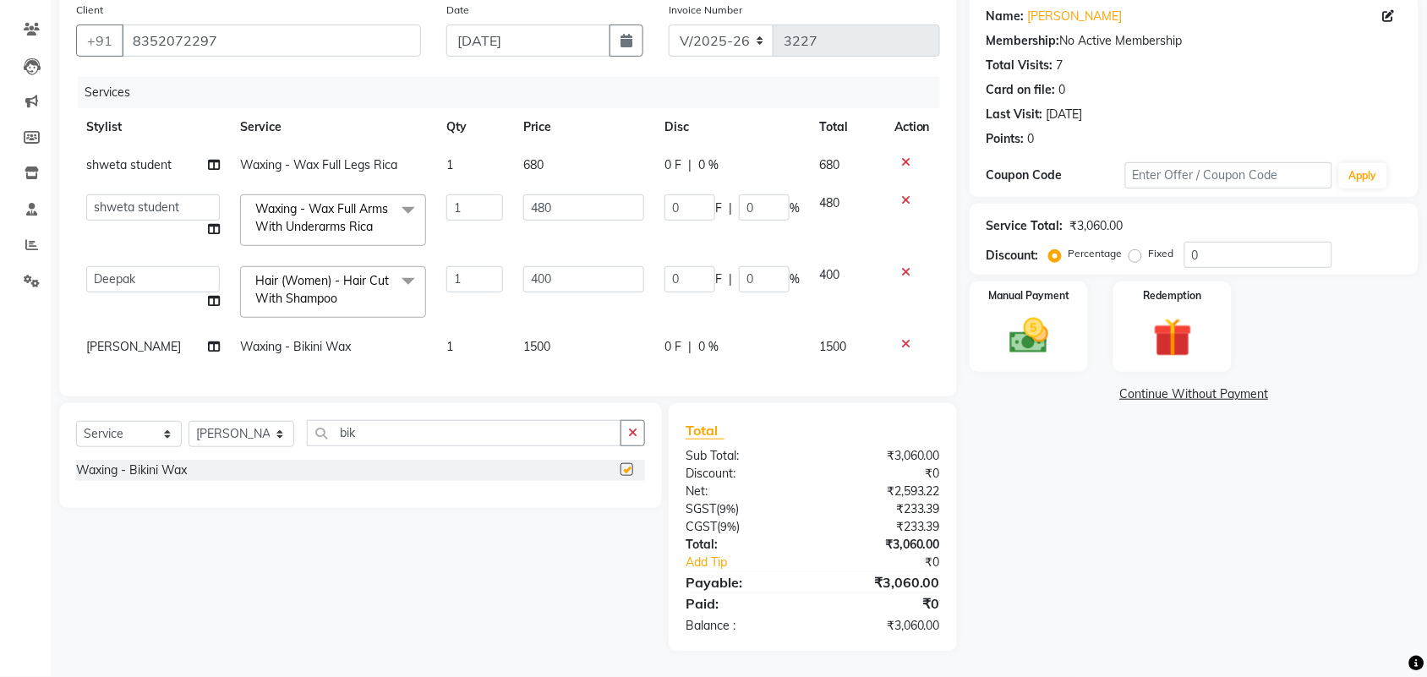
checkbox input "false"
click at [1020, 313] on img at bounding box center [1029, 336] width 66 height 46
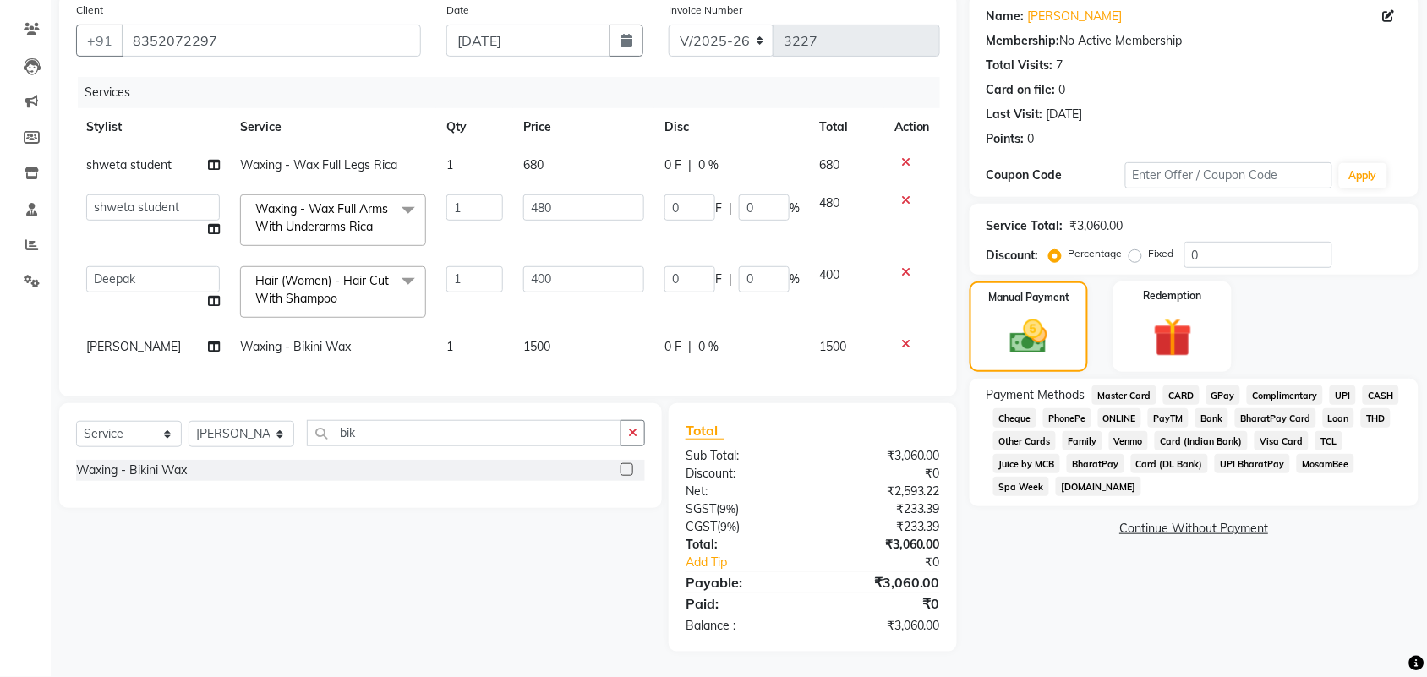
click at [1241, 386] on span "GPay" at bounding box center [1223, 395] width 35 height 19
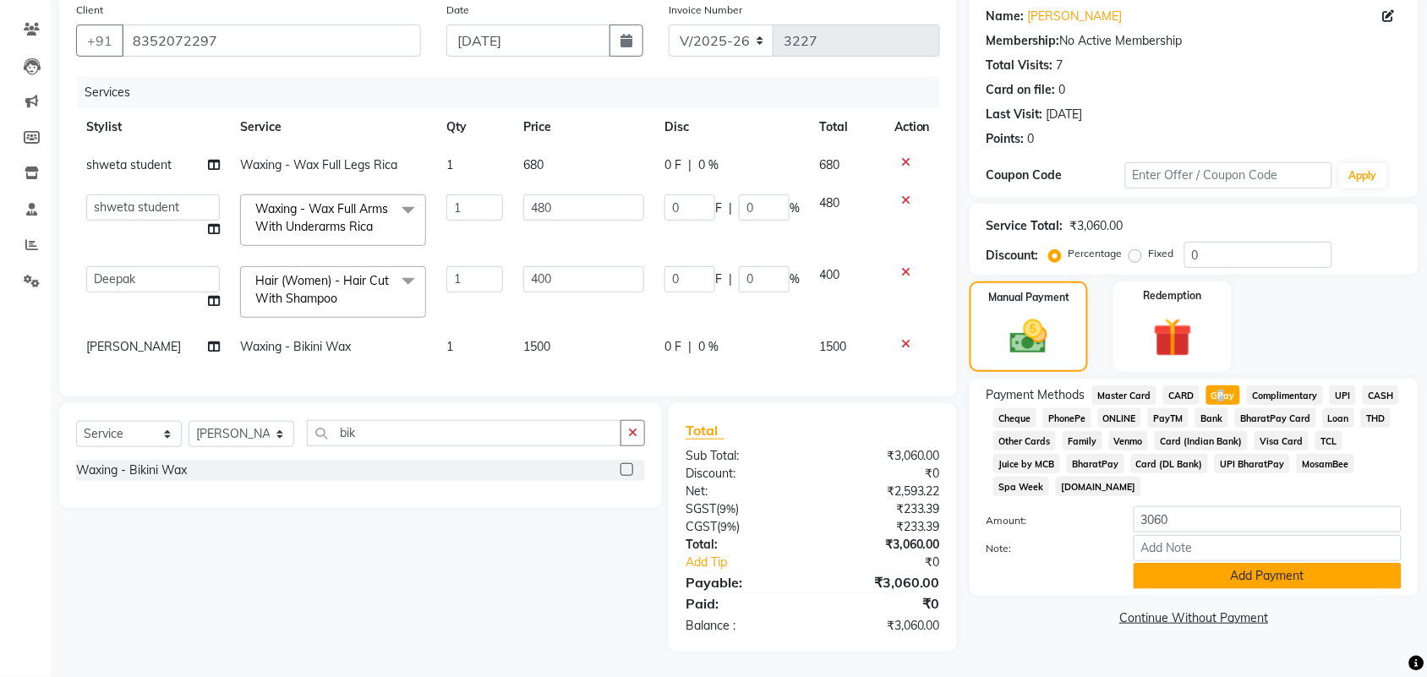
scroll to position [351, 0]
click at [1316, 571] on button "Add Payment" at bounding box center [1268, 576] width 268 height 26
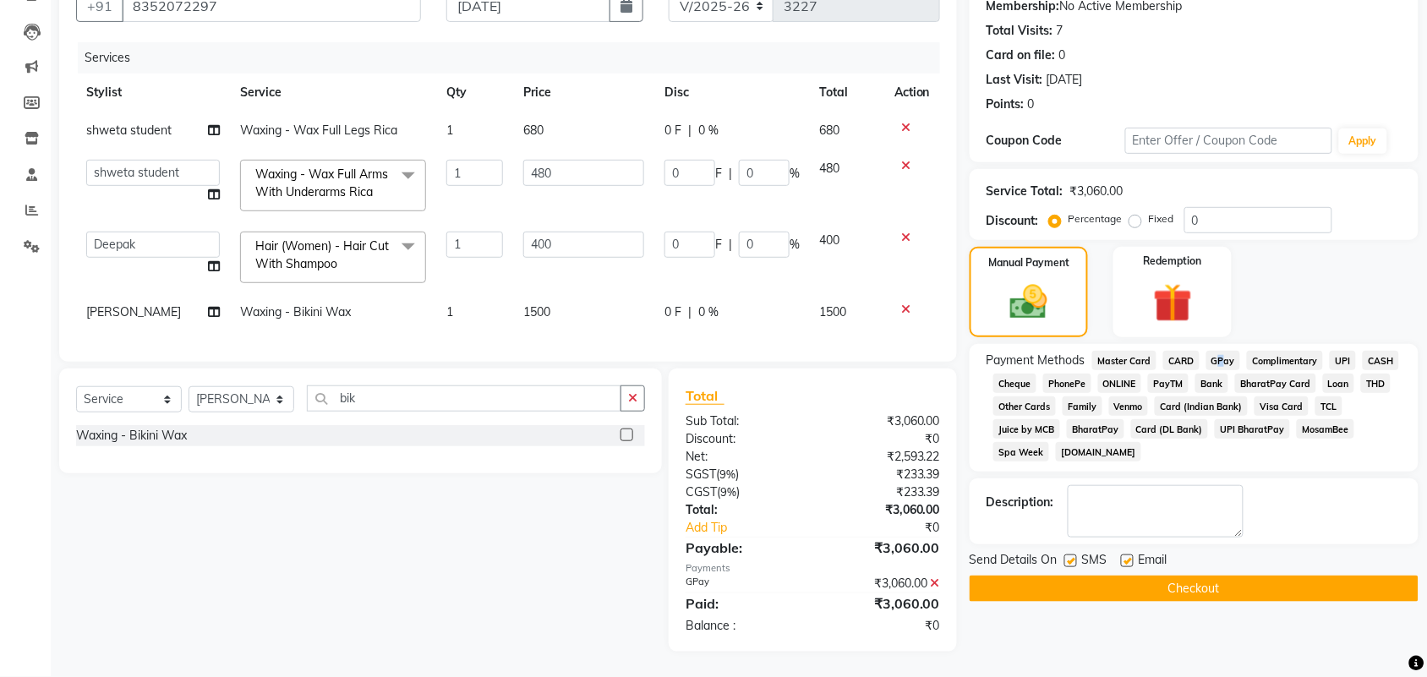
click at [1216, 602] on button "Checkout" at bounding box center [1194, 589] width 449 height 26
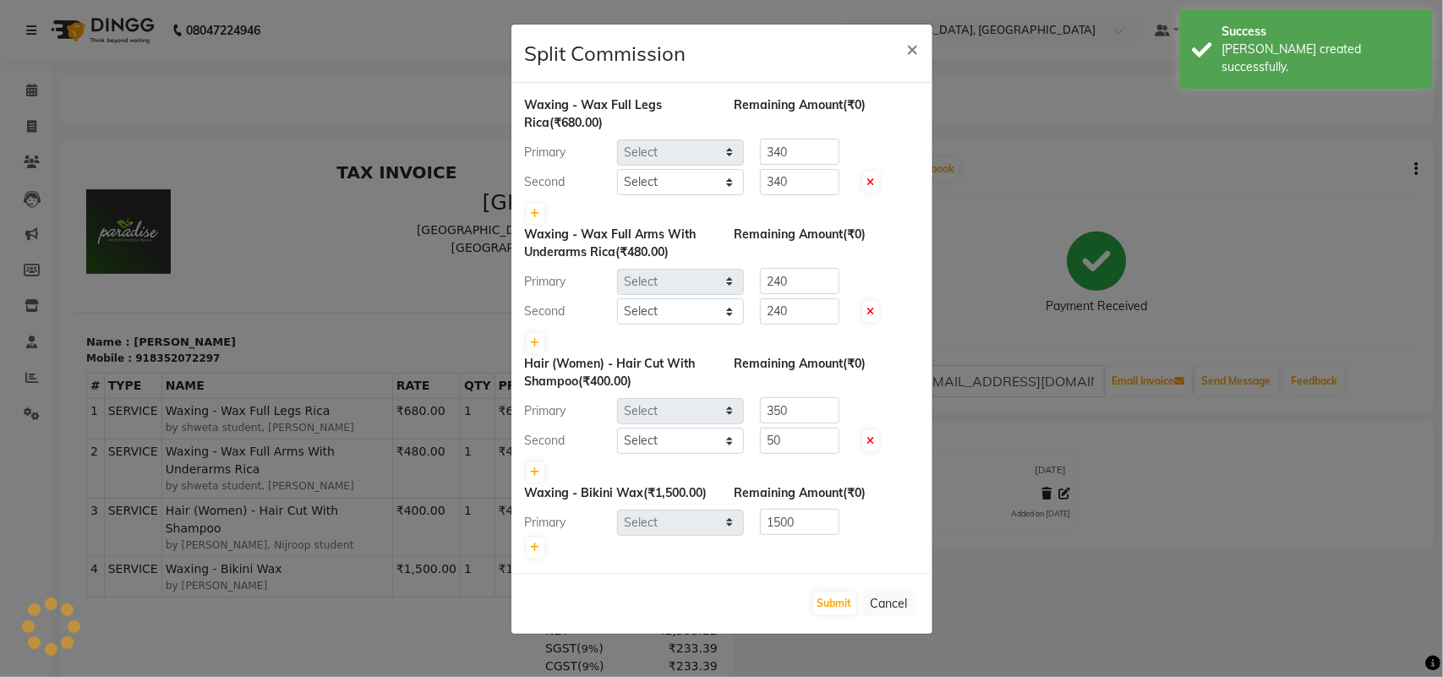
select select "58224"
select select "24999"
select select "58224"
select select "24999"
select select "24996"
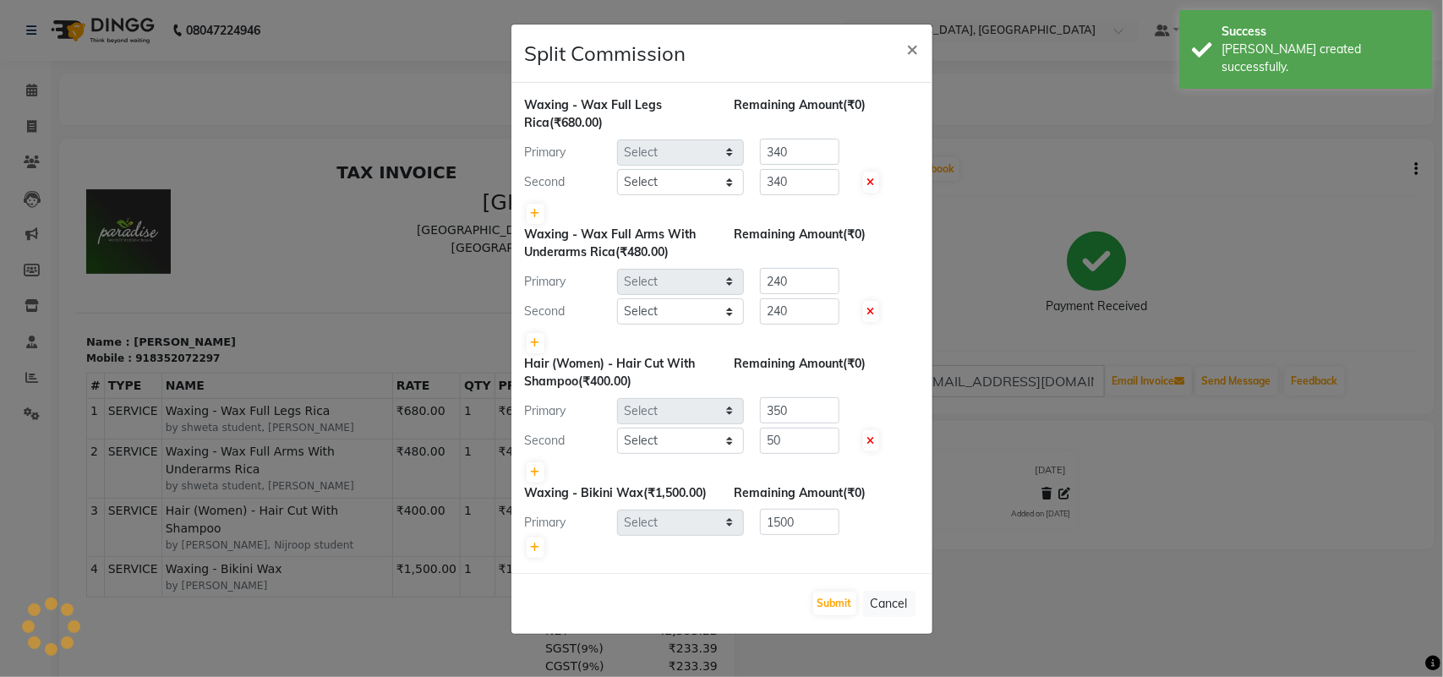
select select "58231"
select select "24999"
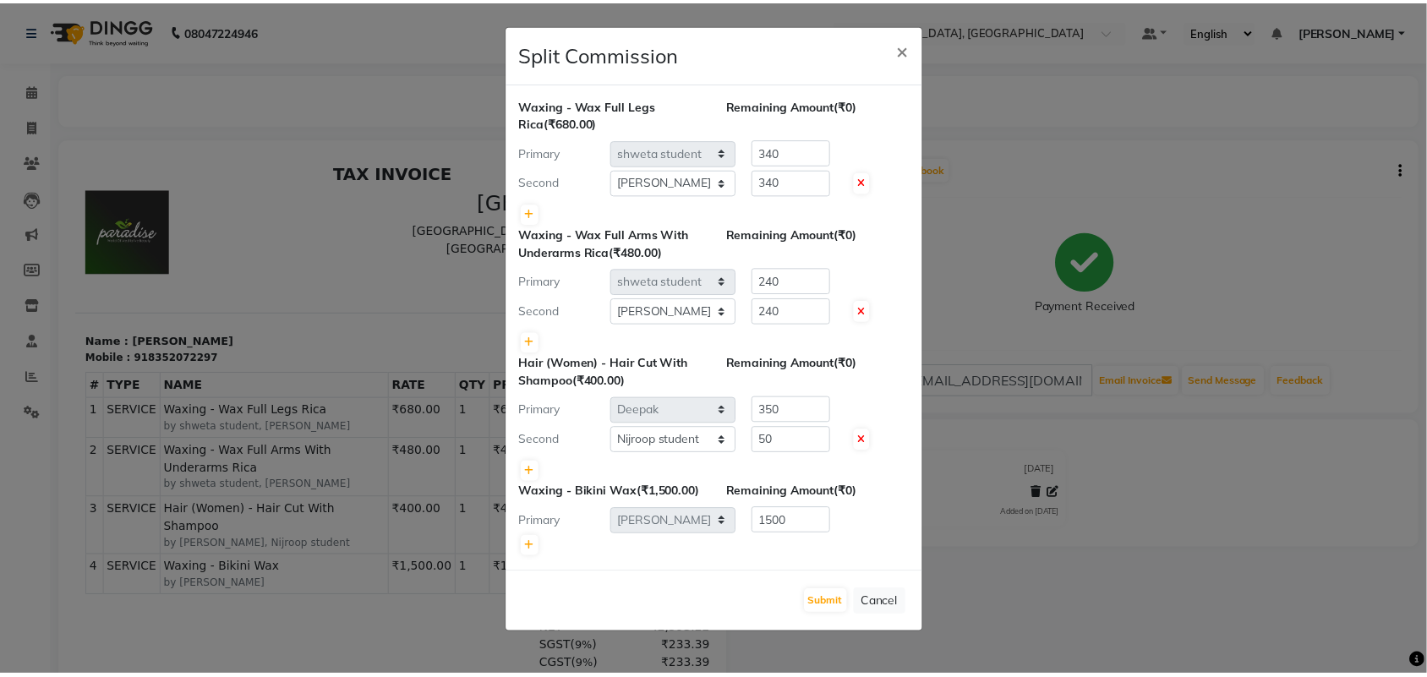
scroll to position [180, 0]
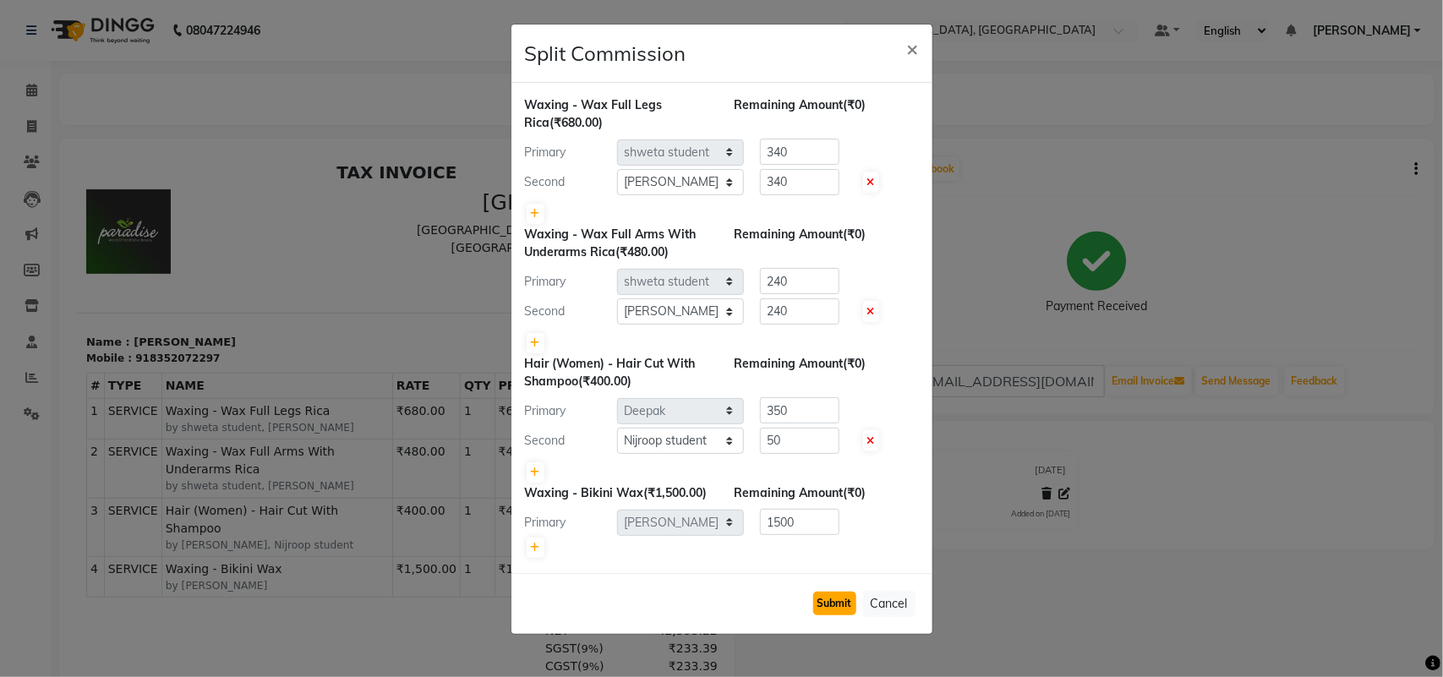
click at [813, 609] on button "Submit" at bounding box center [834, 604] width 43 height 24
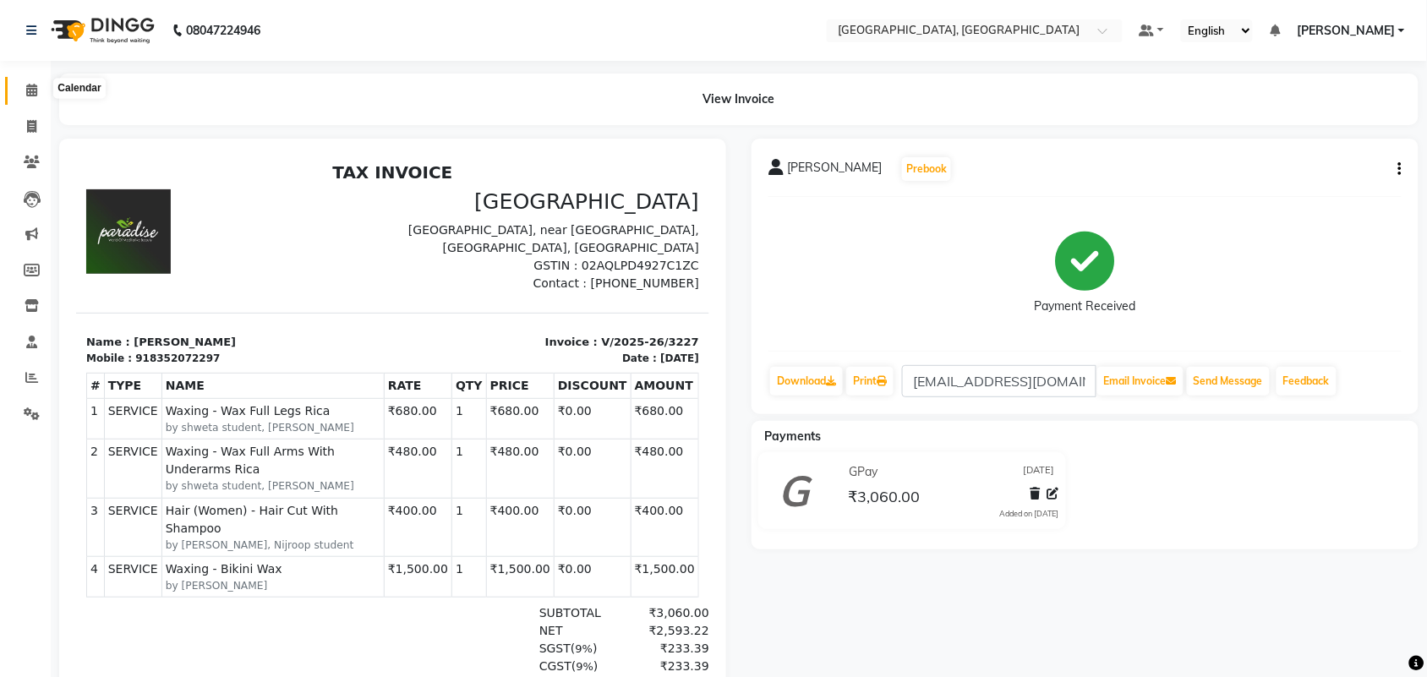
click at [24, 90] on span at bounding box center [32, 90] width 30 height 19
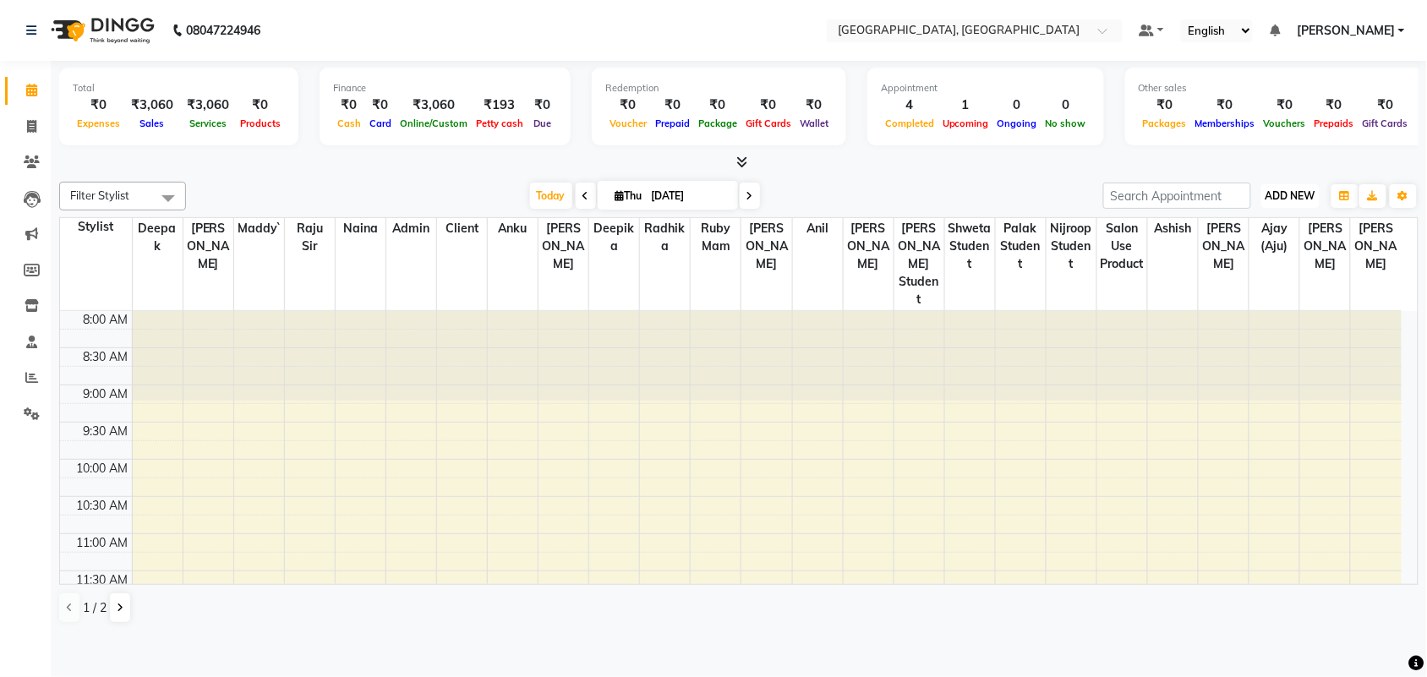
click at [1270, 202] on span "ADD NEW" at bounding box center [1291, 195] width 50 height 13
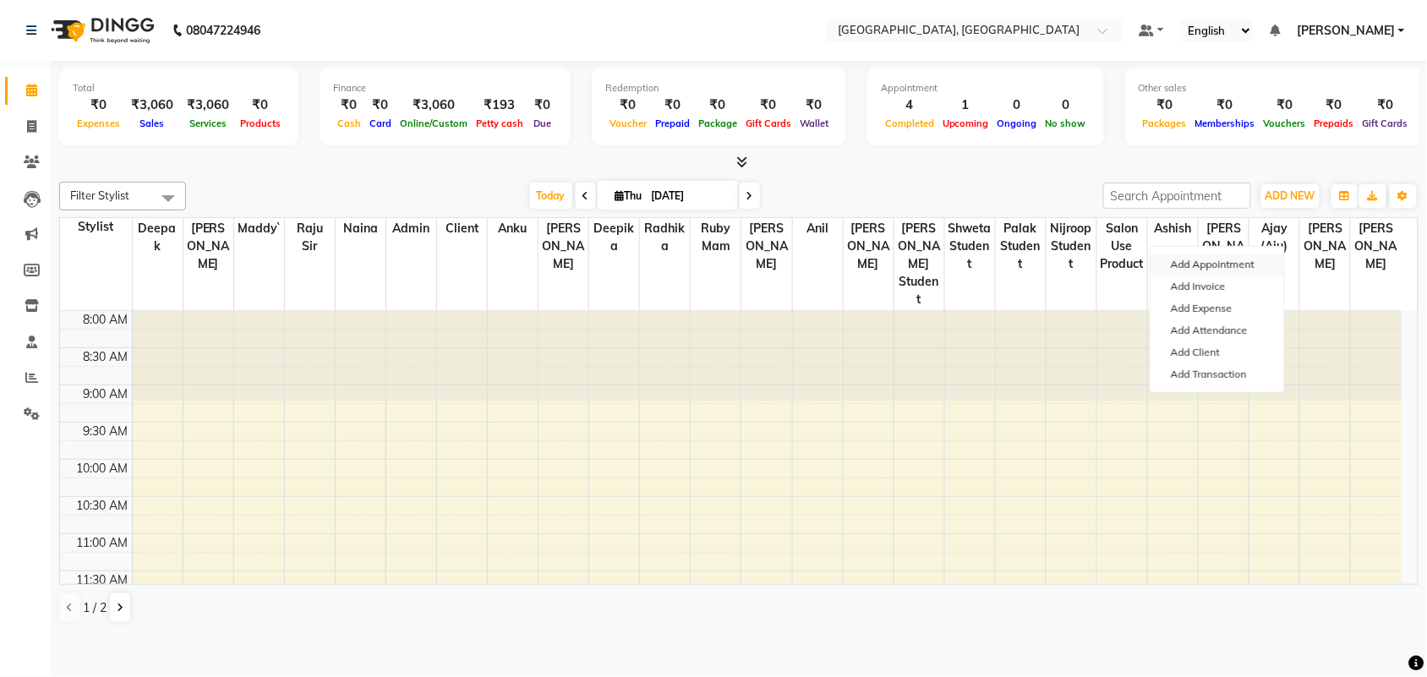
click at [1244, 276] on button "Add Appointment" at bounding box center [1218, 265] width 134 height 22
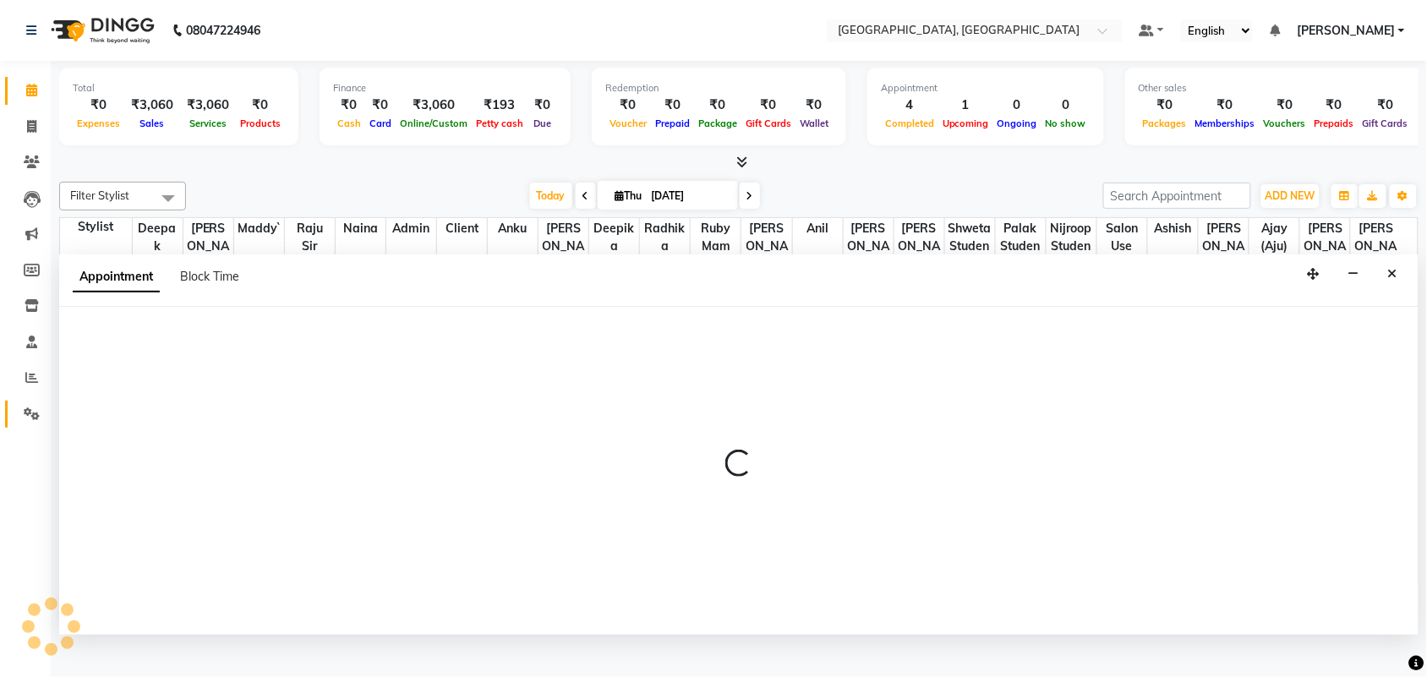
scroll to position [8, 0]
select select "540"
select select "tentative"
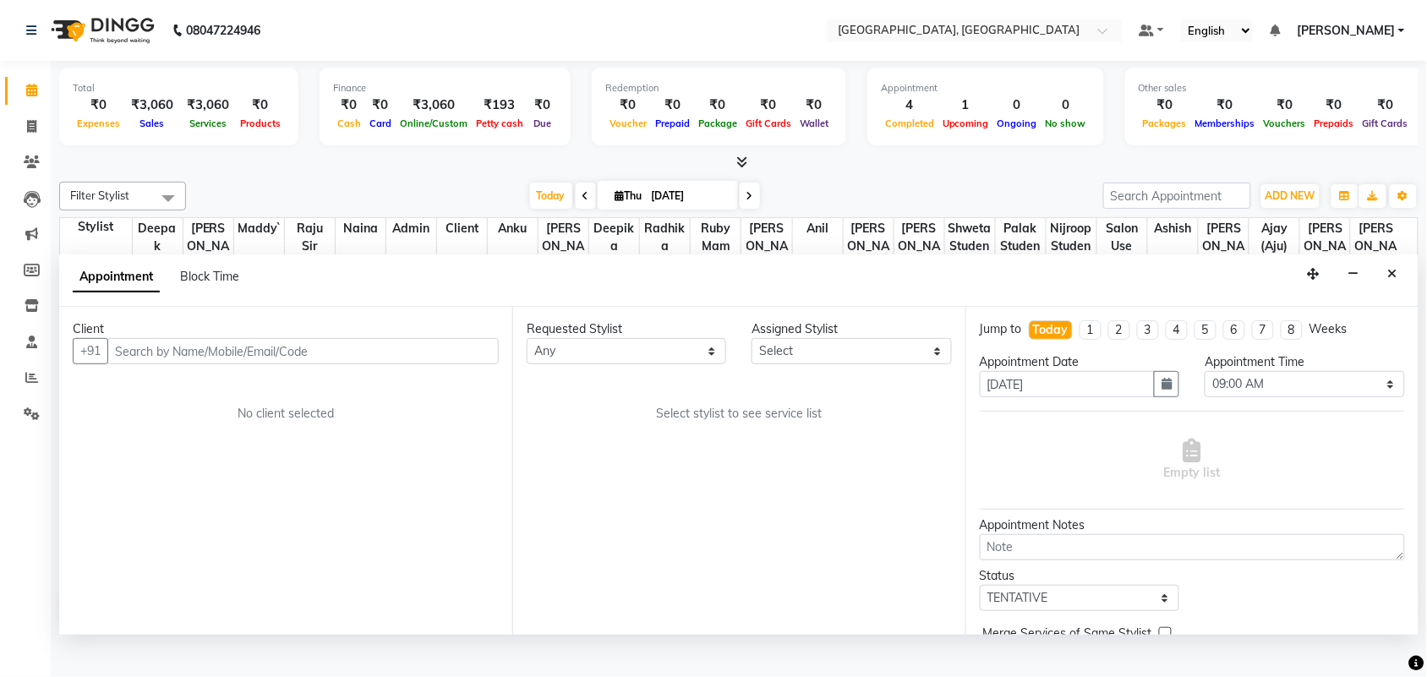
click at [298, 364] on input "text" at bounding box center [302, 351] width 391 height 26
type input "9"
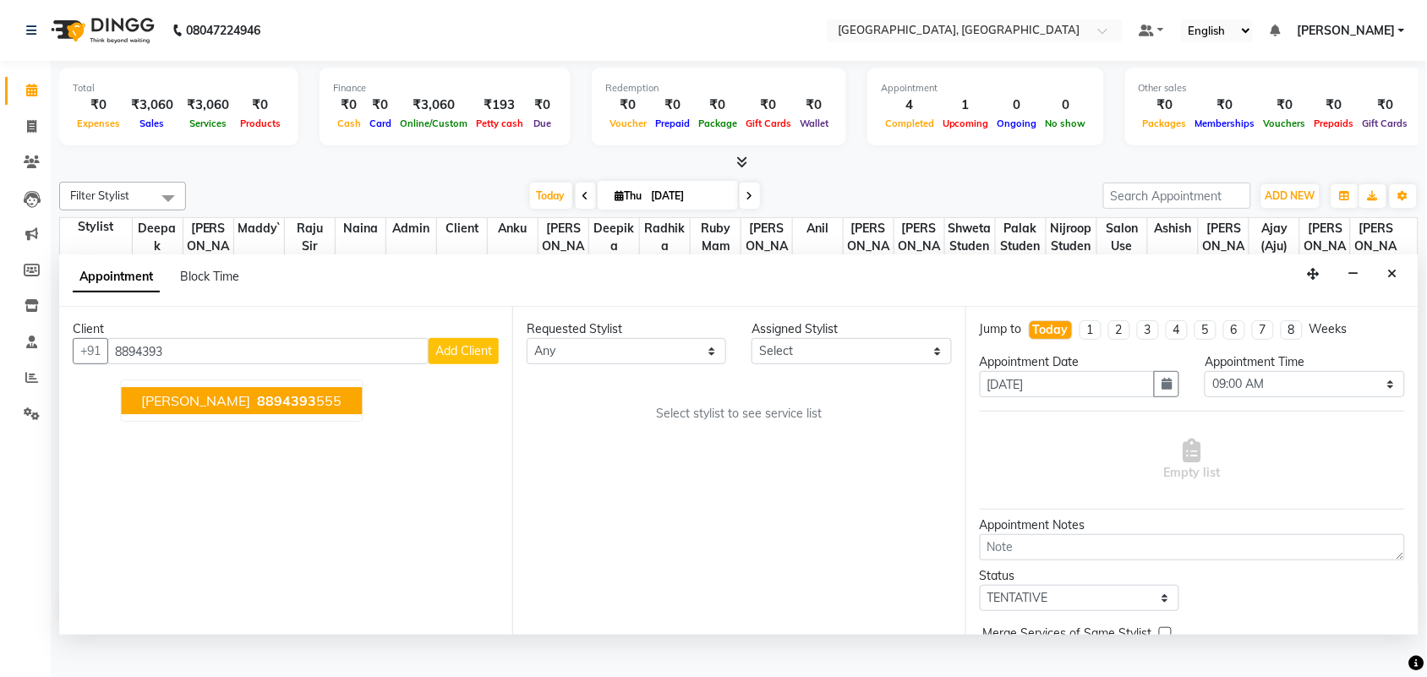
click at [328, 410] on ngb-highlight "8894393 555" at bounding box center [298, 401] width 88 height 17
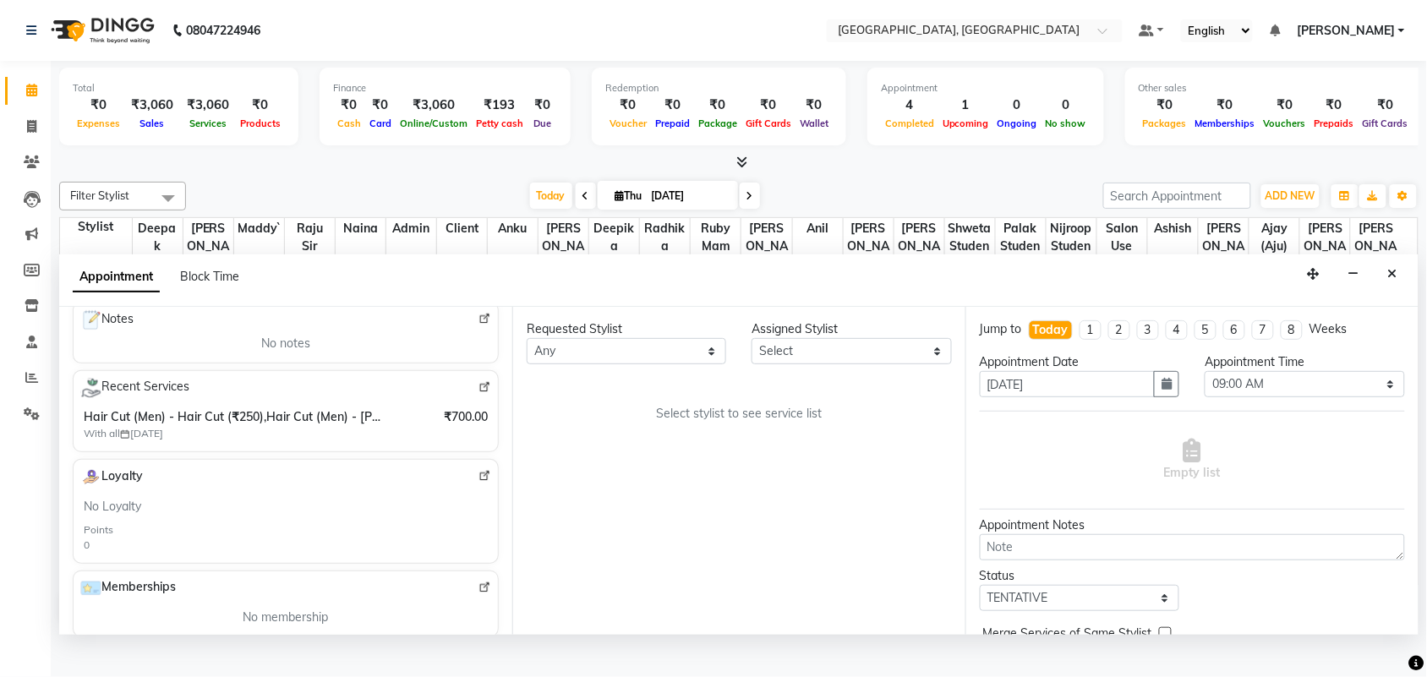
scroll to position [251, 0]
type input "8894393555"
click at [478, 391] on img at bounding box center [484, 384] width 13 height 13
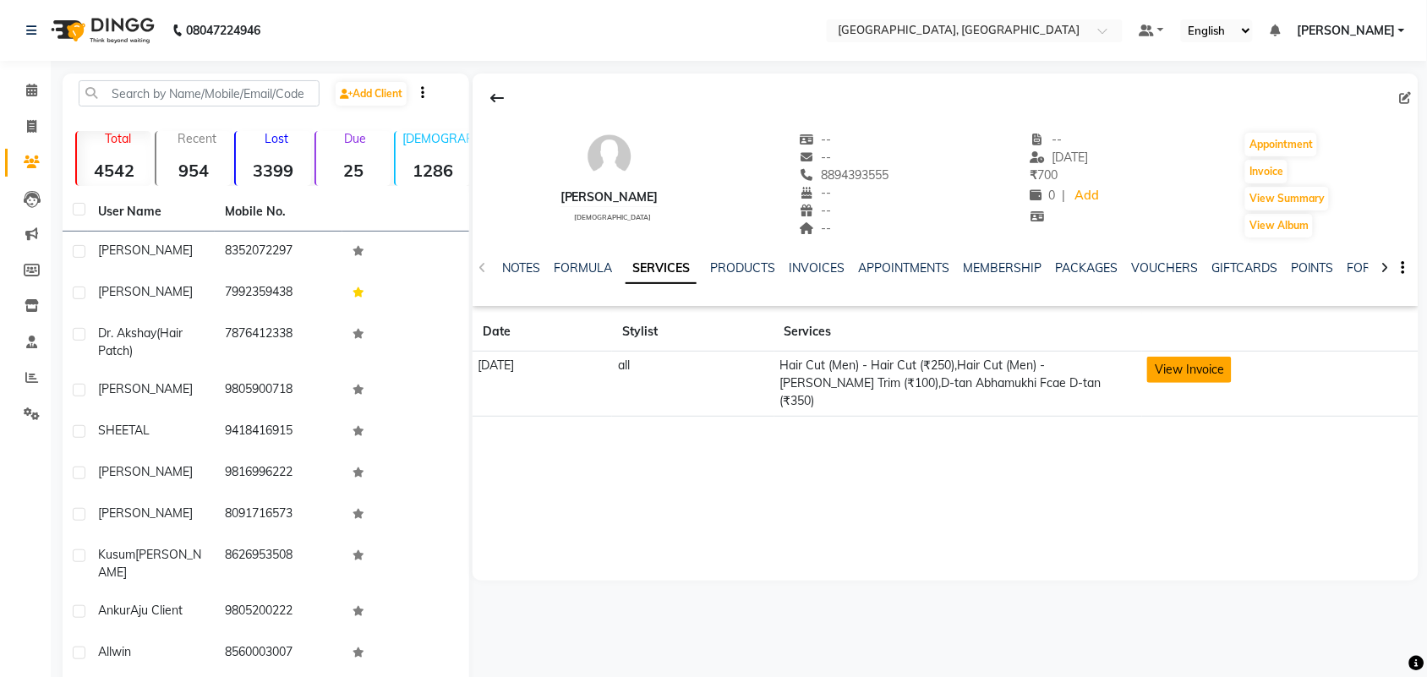
click at [1211, 383] on button "View Invoice" at bounding box center [1189, 370] width 85 height 26
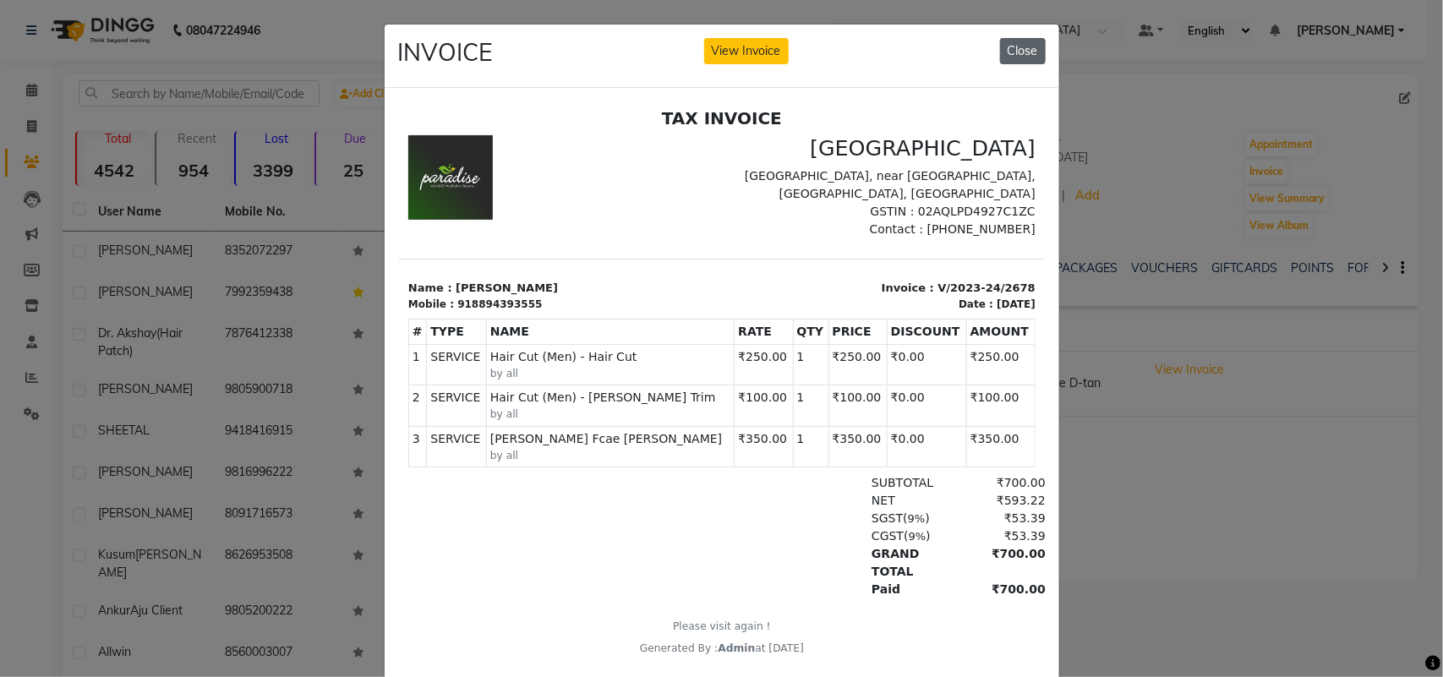
click at [1027, 64] on button "Close" at bounding box center [1023, 51] width 46 height 26
